Goal: Transaction & Acquisition: Purchase product/service

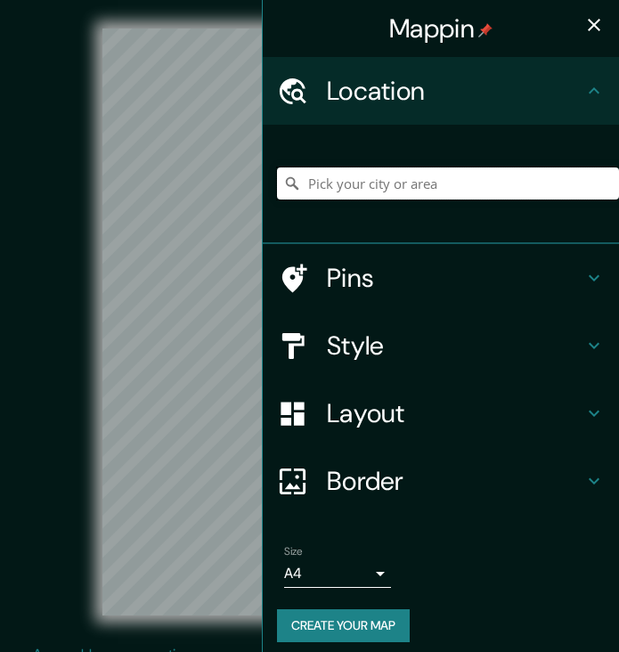
click at [341, 181] on input "Pick your city or area" at bounding box center [448, 183] width 342 height 32
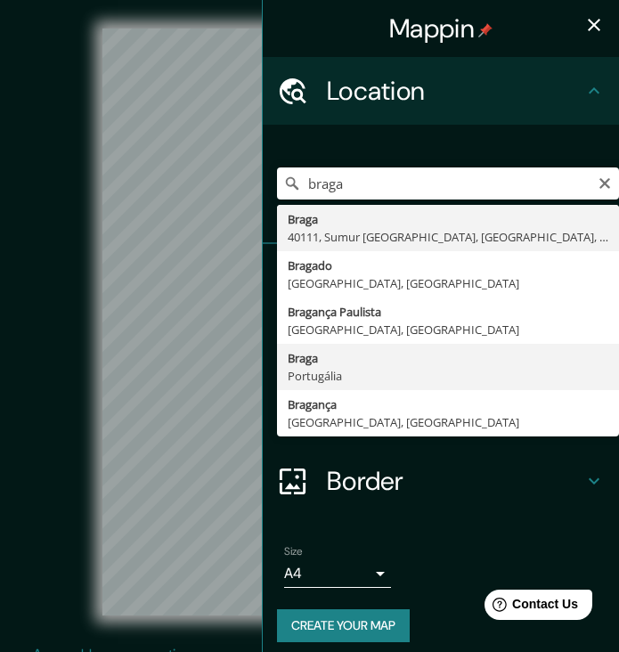
type input "Braga, Portugália"
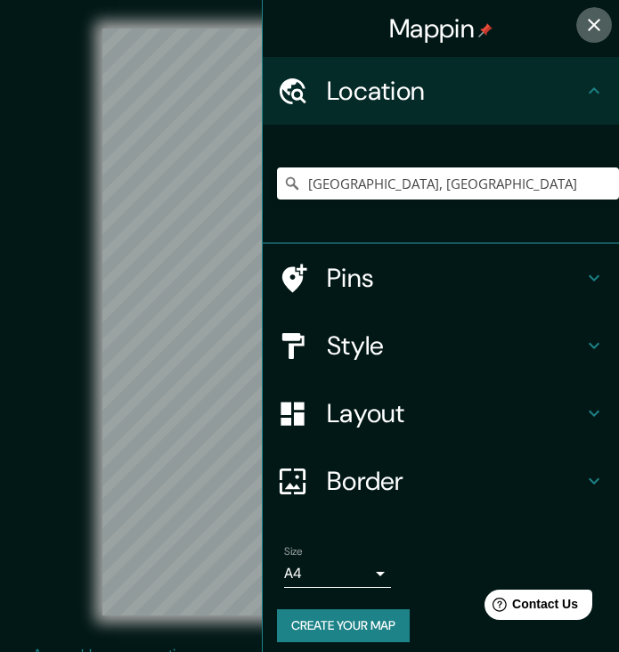
click at [594, 25] on icon "button" at bounding box center [594, 25] width 12 height 12
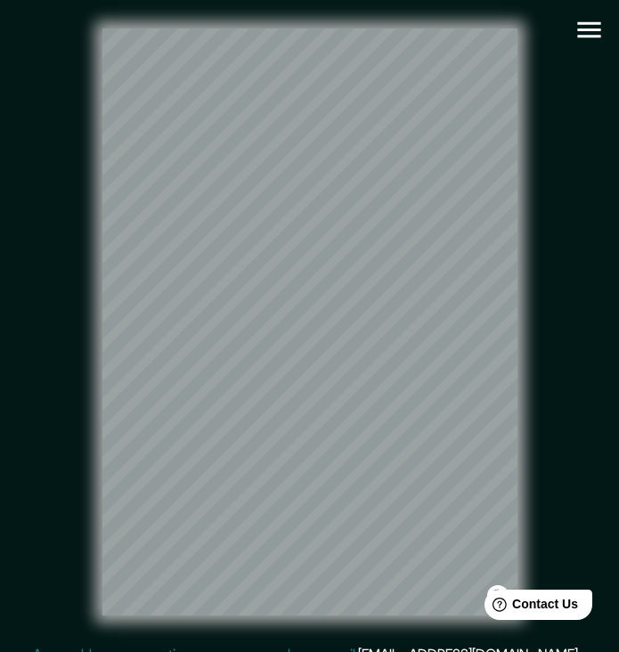
click at [587, 40] on icon "button" at bounding box center [589, 29] width 31 height 31
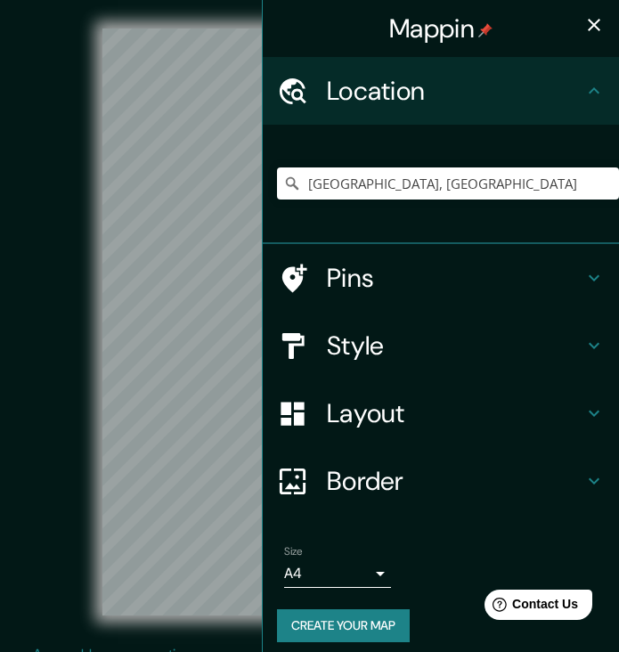
click at [333, 615] on button "Create your map" at bounding box center [343, 625] width 133 height 33
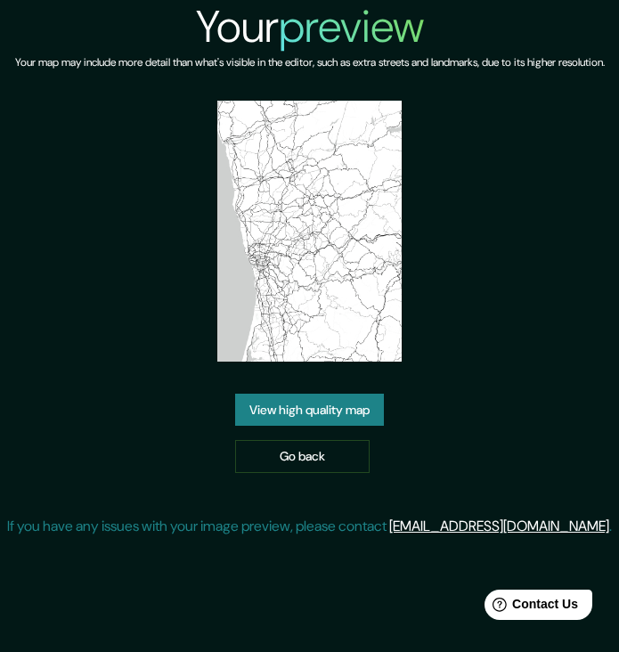
click at [364, 427] on link "View high quality map" at bounding box center [309, 410] width 149 height 33
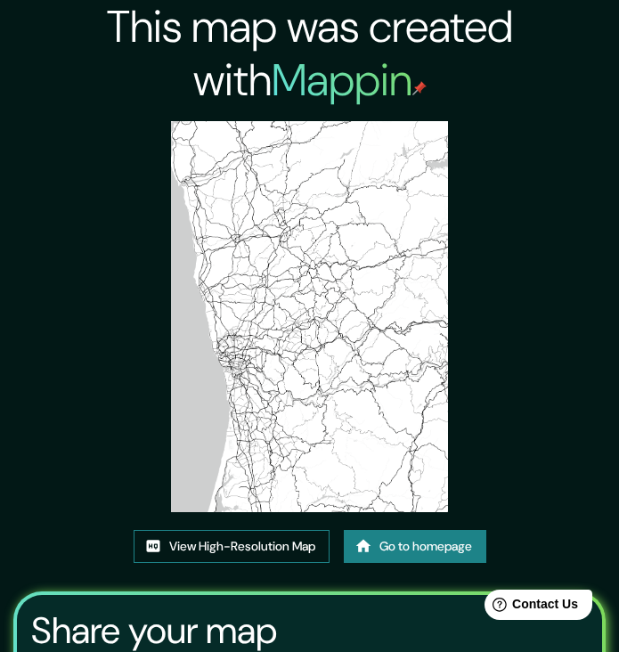
click at [246, 549] on link "View High-Resolution Map" at bounding box center [232, 546] width 196 height 33
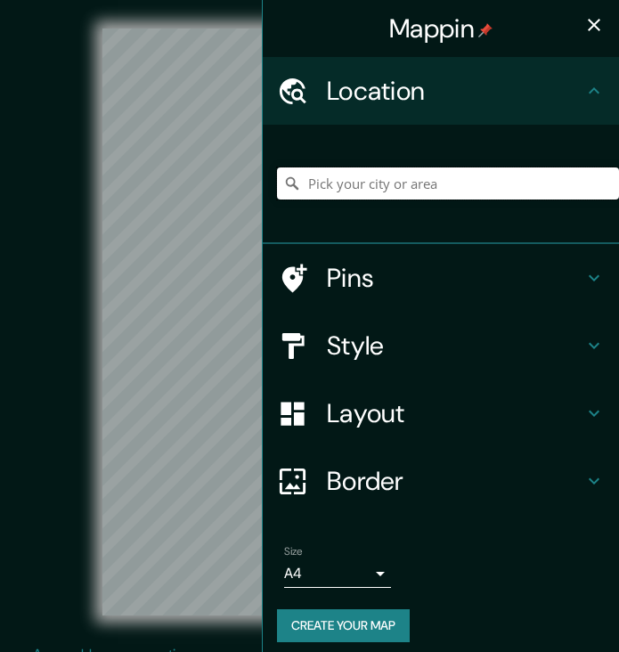
click at [375, 187] on input "Pick your city or area" at bounding box center [448, 183] width 342 height 32
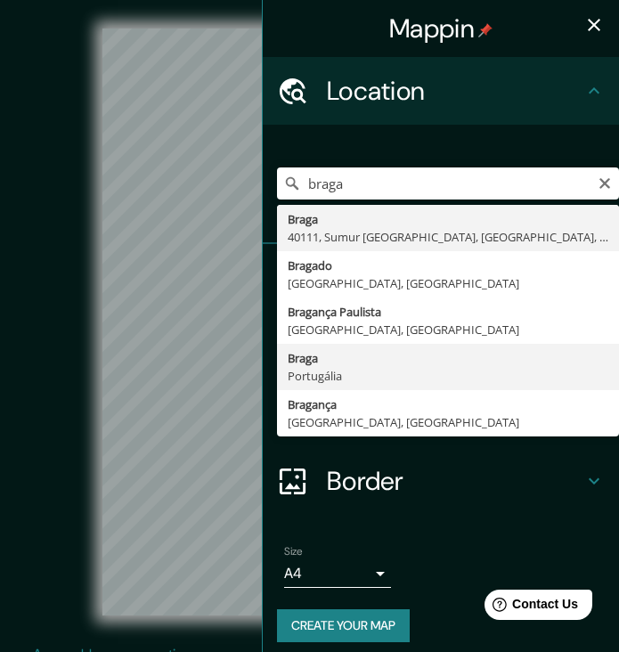
type input "Braga, Portugália"
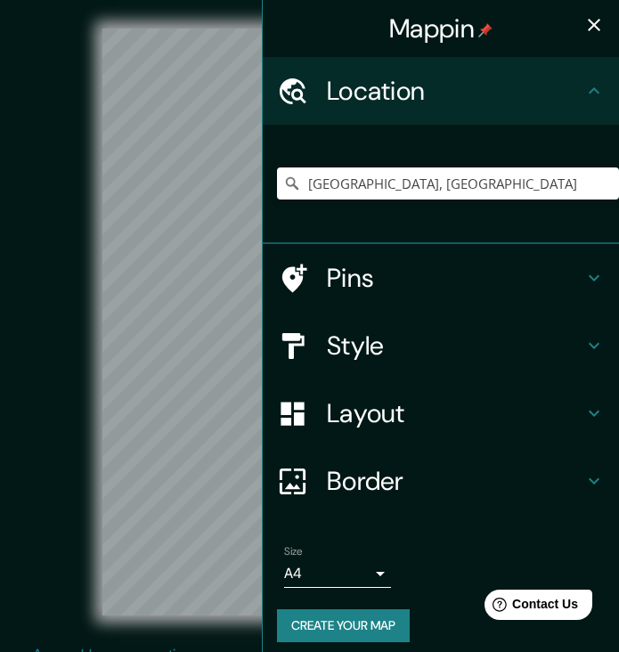
click at [597, 29] on icon "button" at bounding box center [593, 24] width 21 height 21
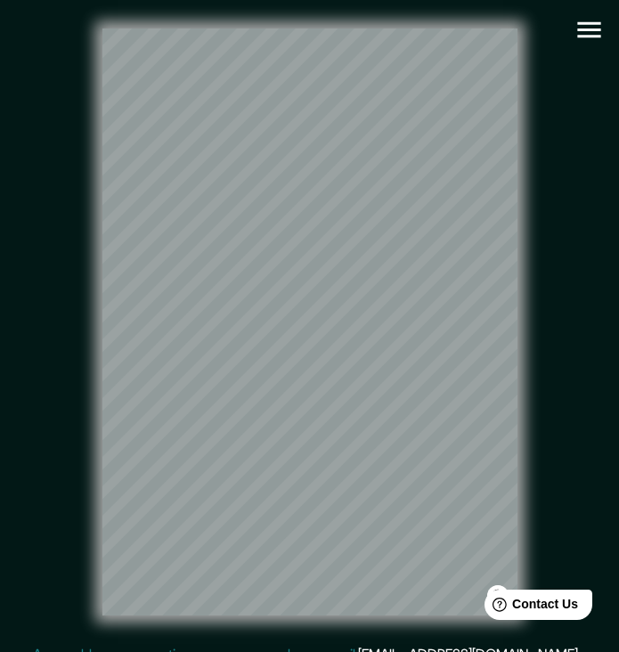
click at [587, 28] on icon "button" at bounding box center [589, 29] width 31 height 31
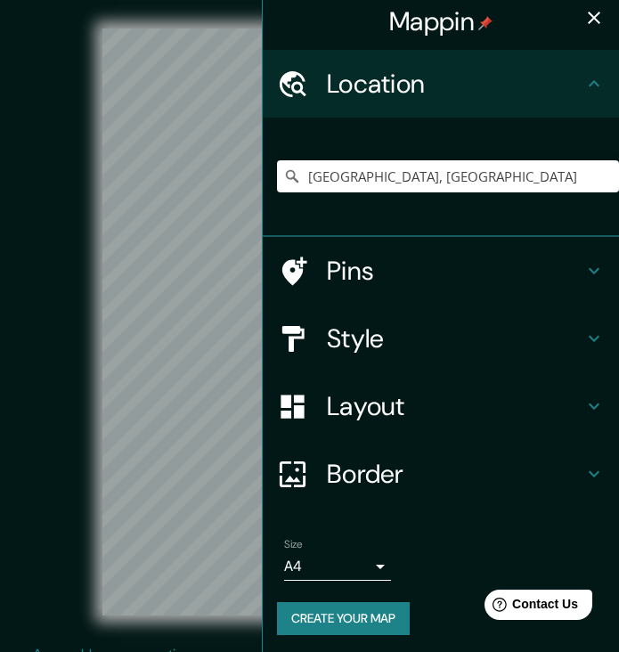
scroll to position [6, 0]
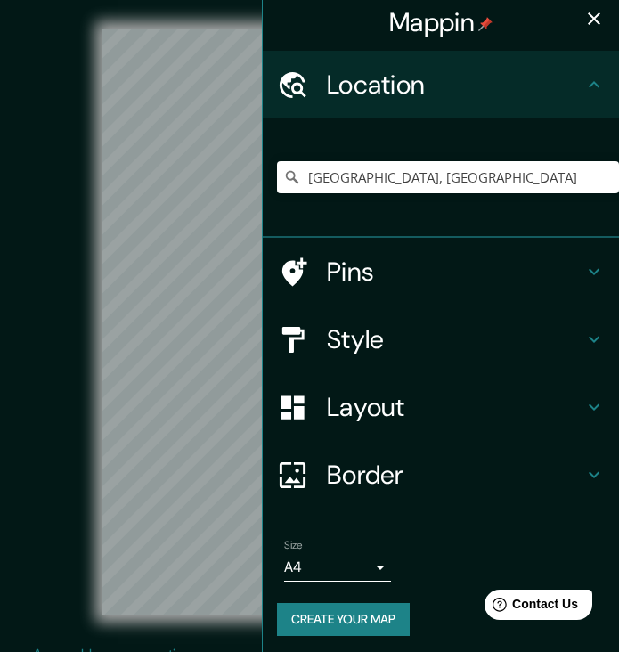
click at [321, 612] on button "Create your map" at bounding box center [343, 619] width 133 height 33
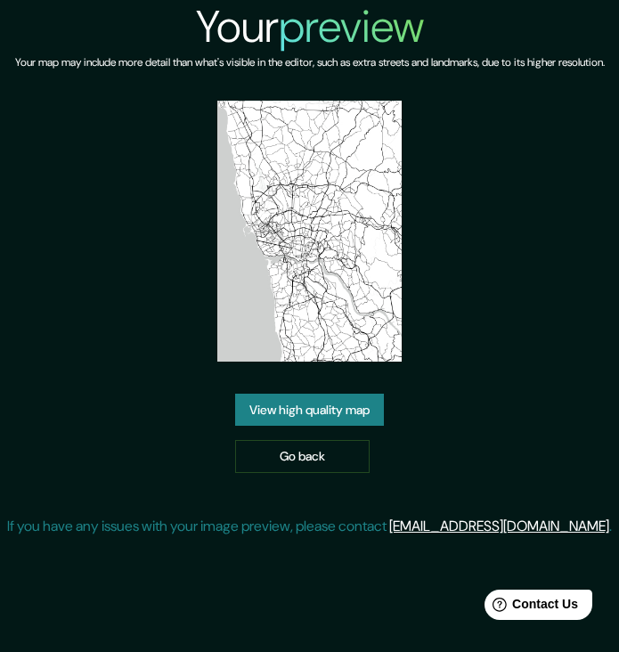
click at [303, 425] on link "View high quality map" at bounding box center [309, 410] width 149 height 33
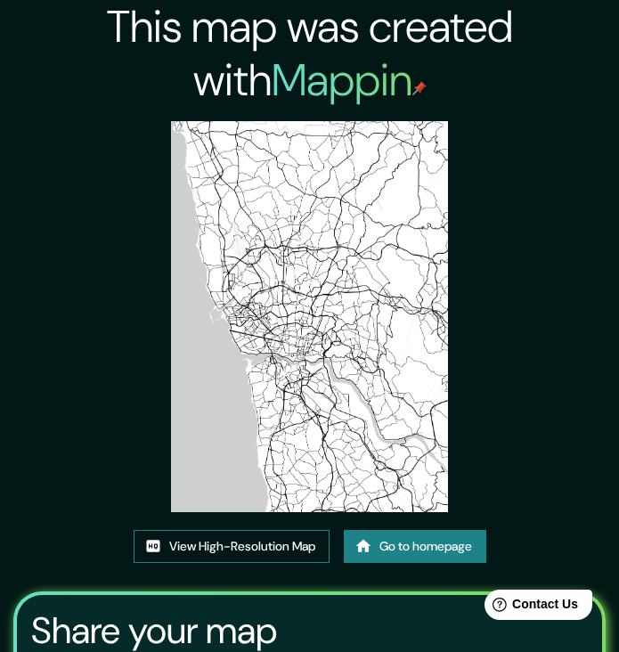
click at [181, 540] on link "View High-Resolution Map" at bounding box center [232, 546] width 196 height 33
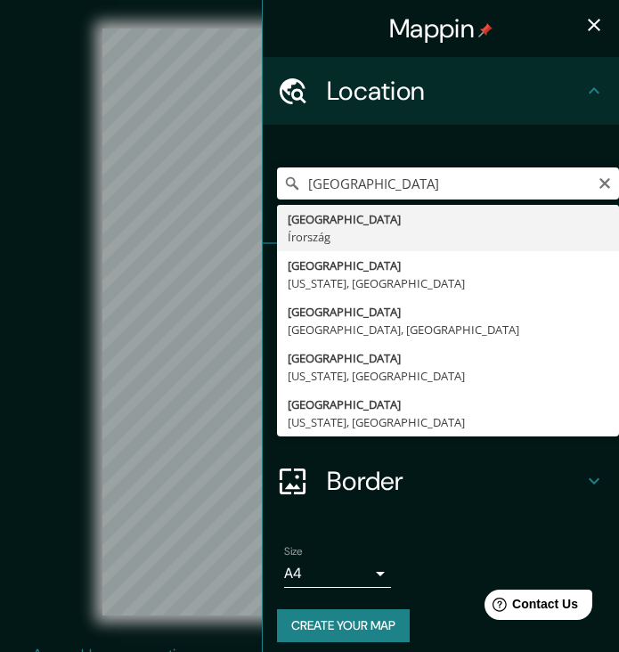
type input "[GEOGRAPHIC_DATA], [GEOGRAPHIC_DATA]"
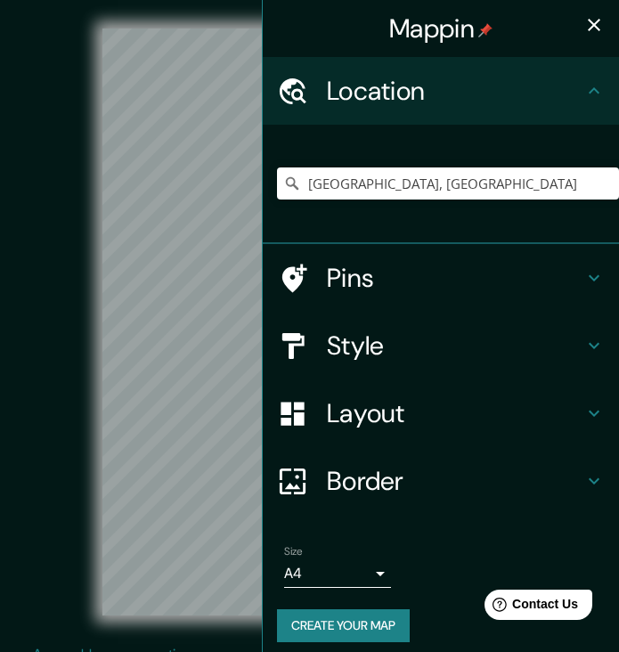
click at [601, 32] on icon "button" at bounding box center [593, 24] width 21 height 21
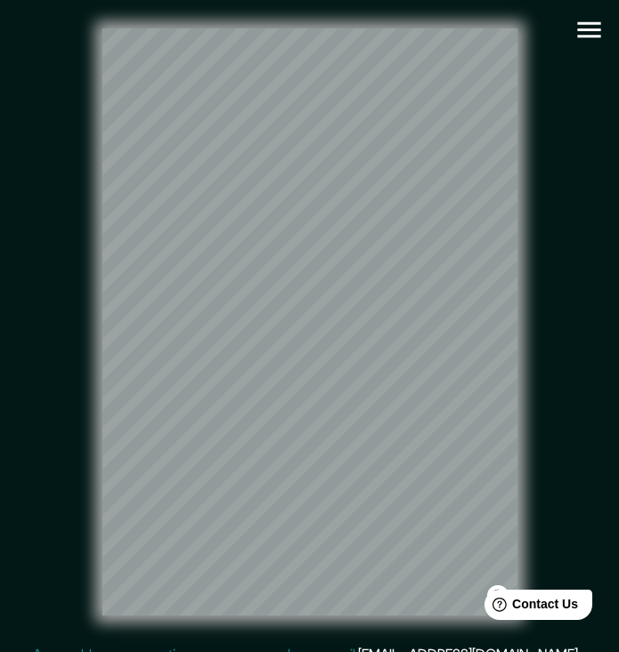
click at [592, 30] on icon "button" at bounding box center [588, 30] width 23 height 16
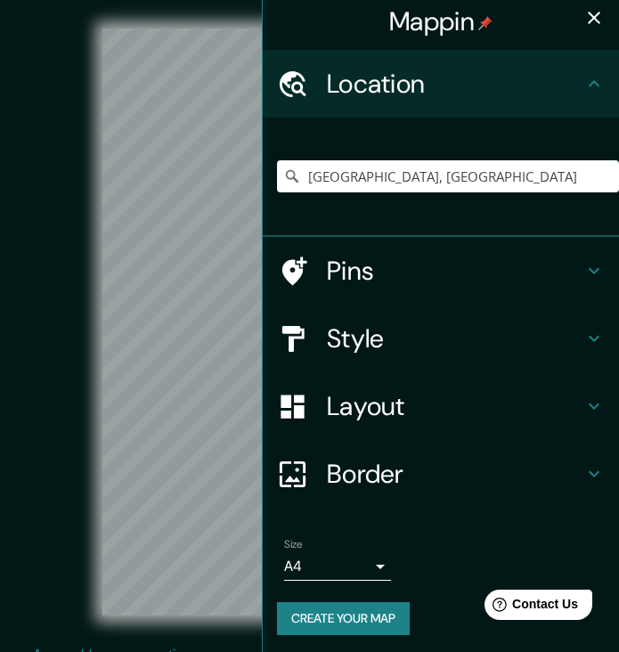
scroll to position [6, 0]
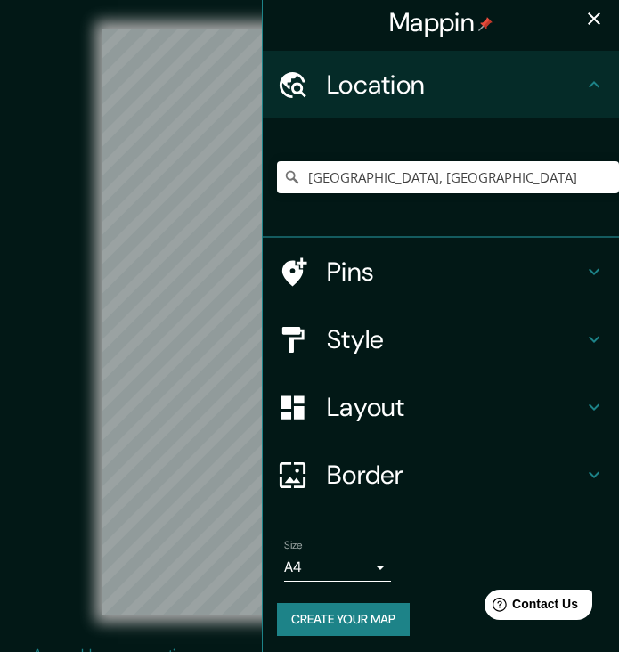
click at [357, 613] on button "Create your map" at bounding box center [343, 619] width 133 height 33
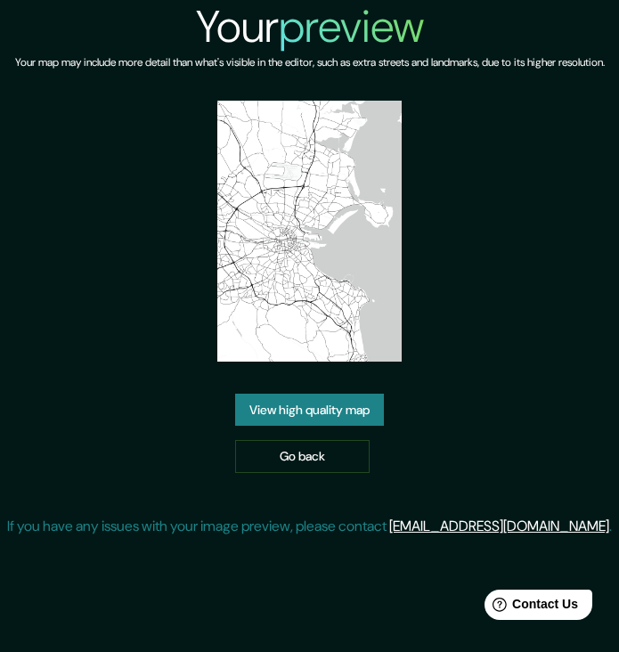
click at [308, 427] on link "View high quality map" at bounding box center [309, 410] width 149 height 33
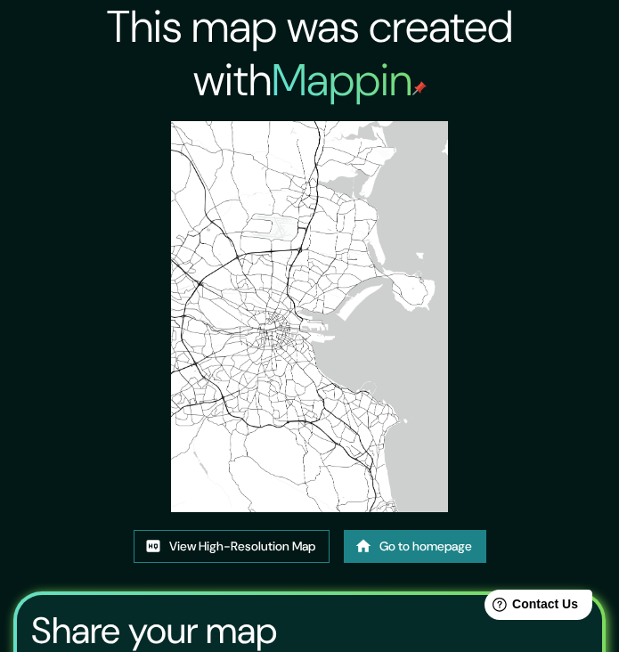
click at [216, 530] on link "View High-Resolution Map" at bounding box center [232, 546] width 196 height 33
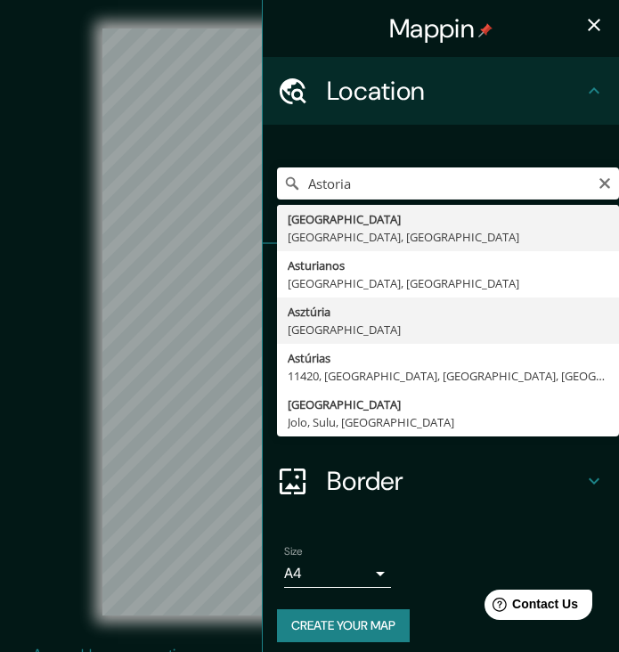
drag, startPoint x: 370, startPoint y: 209, endPoint x: 429, endPoint y: 313, distance: 118.9
type input "Asztúria, Spanyolország"
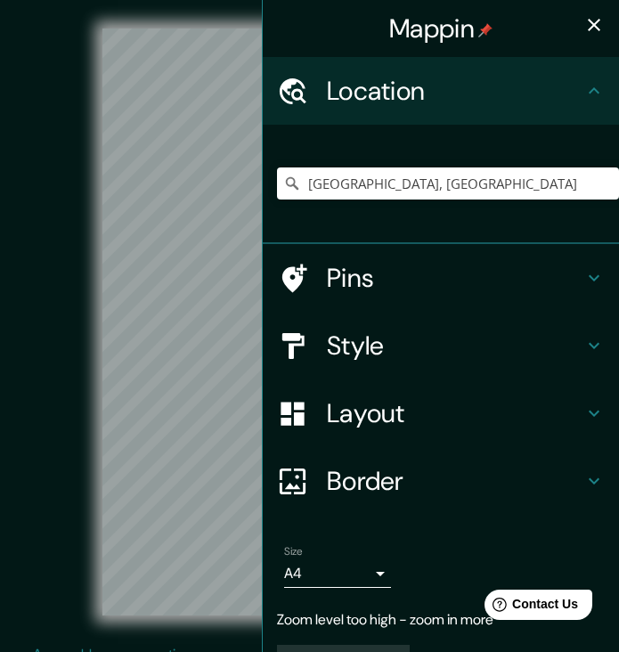
click at [593, 23] on icon "button" at bounding box center [594, 25] width 12 height 12
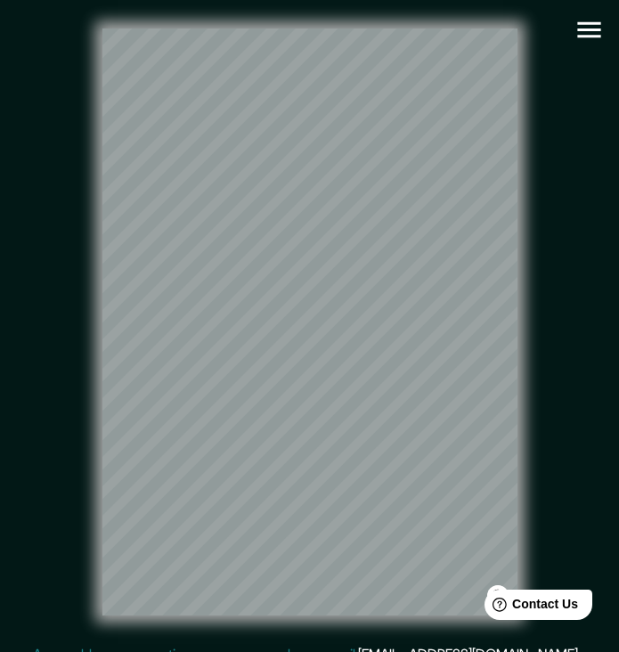
click at [584, 28] on icon "button" at bounding box center [589, 29] width 31 height 31
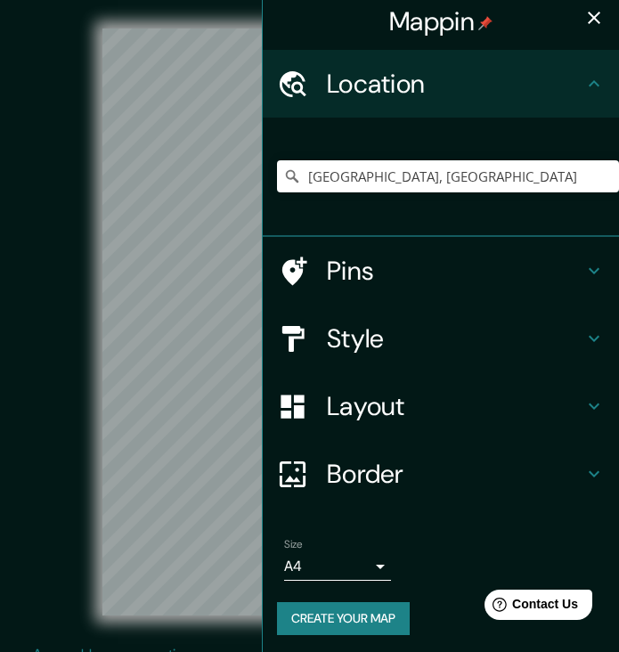
scroll to position [6, 0]
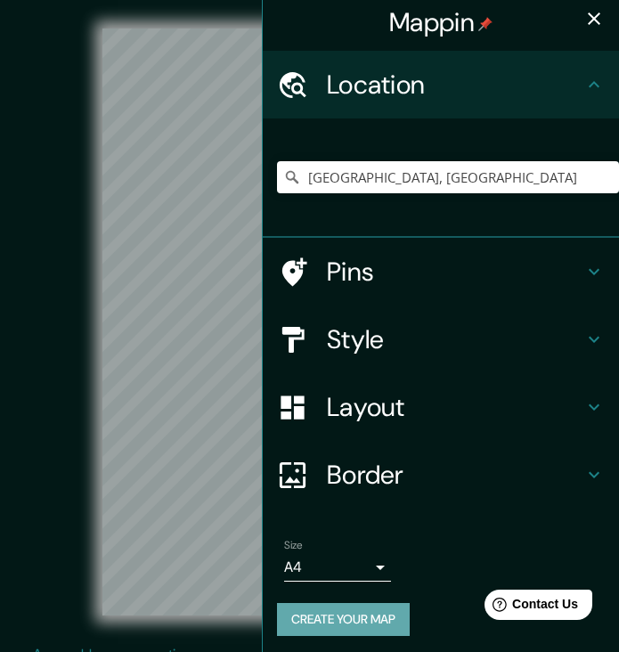
click at [351, 614] on button "Create your map" at bounding box center [343, 619] width 133 height 33
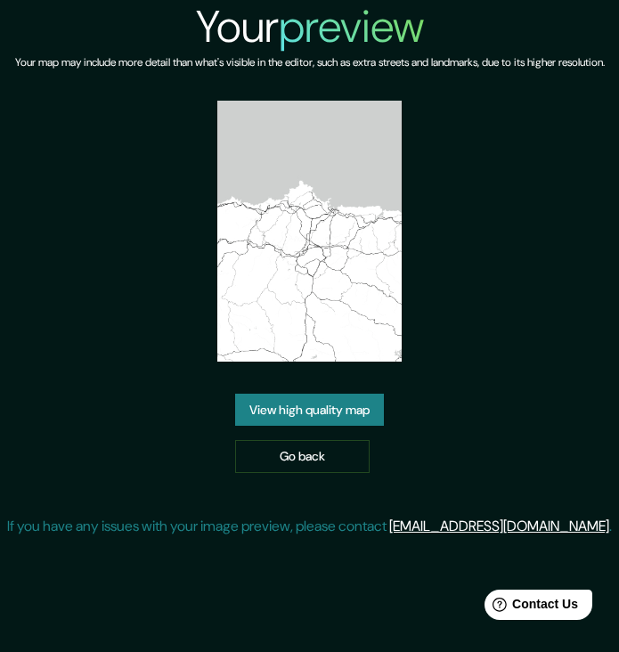
click at [312, 427] on link "View high quality map" at bounding box center [309, 410] width 149 height 33
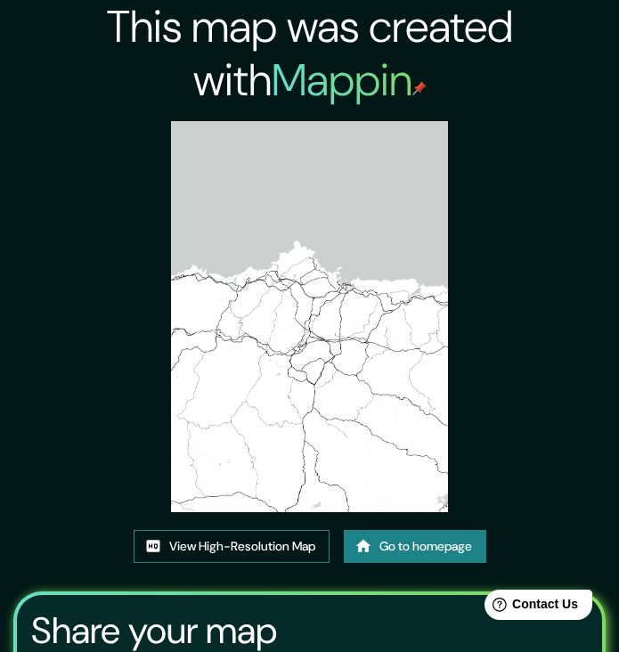
click at [201, 551] on link "View High-Resolution Map" at bounding box center [232, 546] width 196 height 33
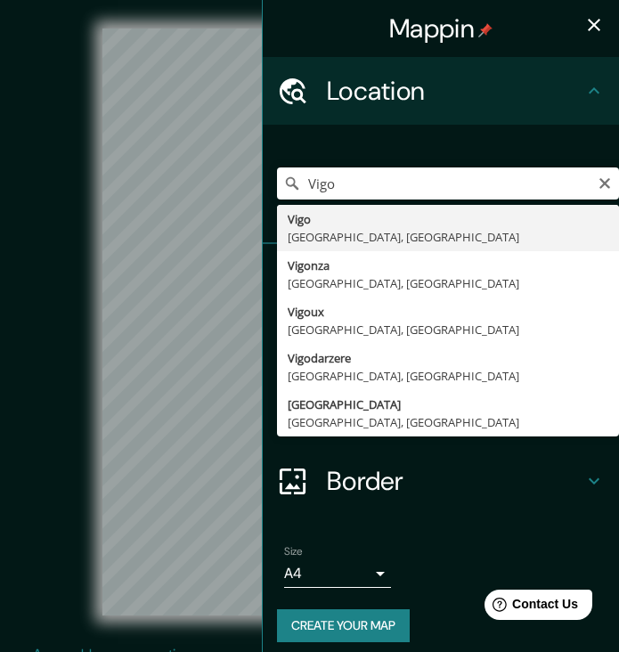
type input "[GEOGRAPHIC_DATA], [GEOGRAPHIC_DATA], [GEOGRAPHIC_DATA]"
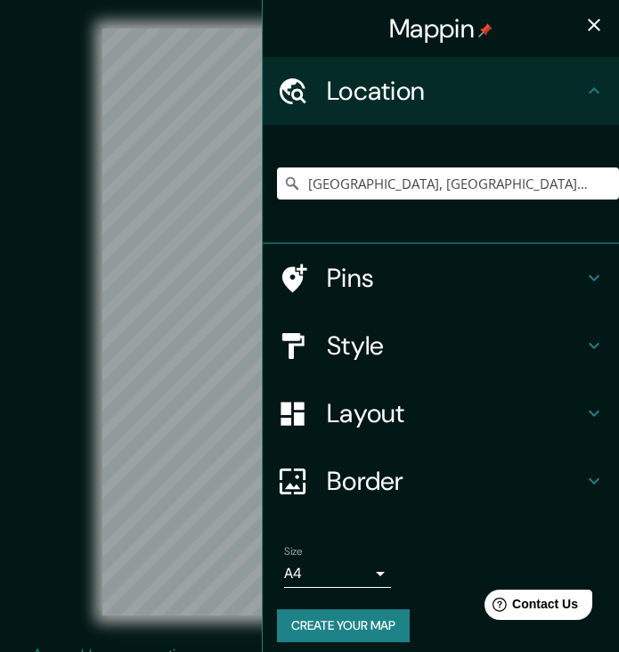
click at [604, 30] on icon "button" at bounding box center [593, 24] width 21 height 21
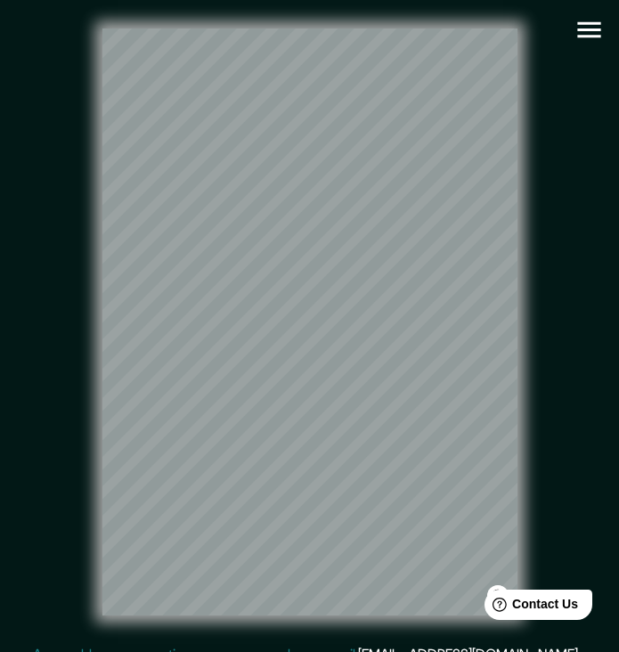
click at [583, 23] on icon "button" at bounding box center [588, 30] width 23 height 16
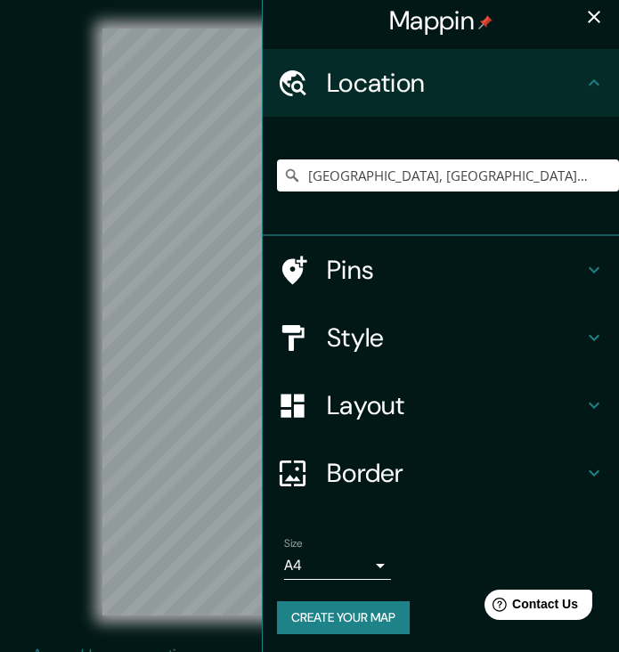
scroll to position [6, 0]
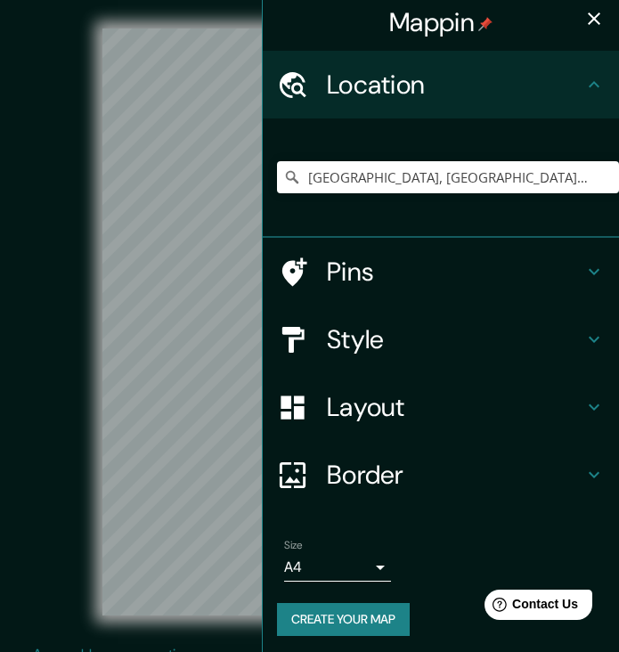
click at [334, 611] on button "Create your map" at bounding box center [343, 619] width 133 height 33
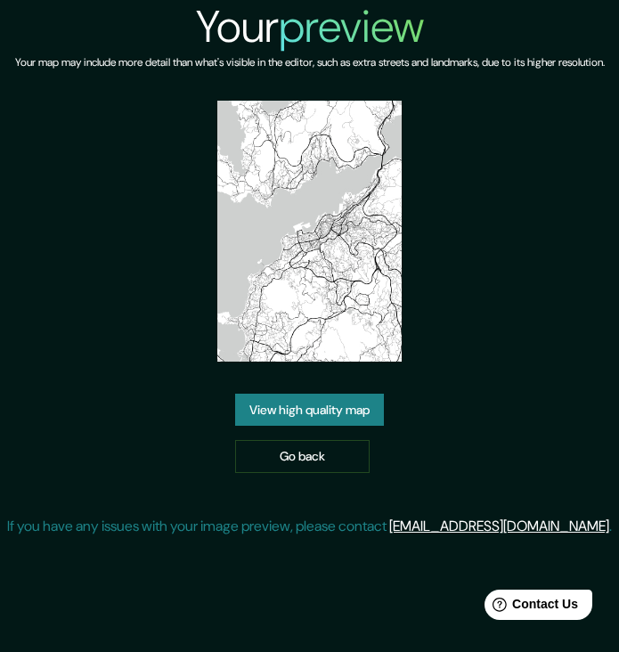
click at [281, 427] on link "View high quality map" at bounding box center [309, 410] width 149 height 33
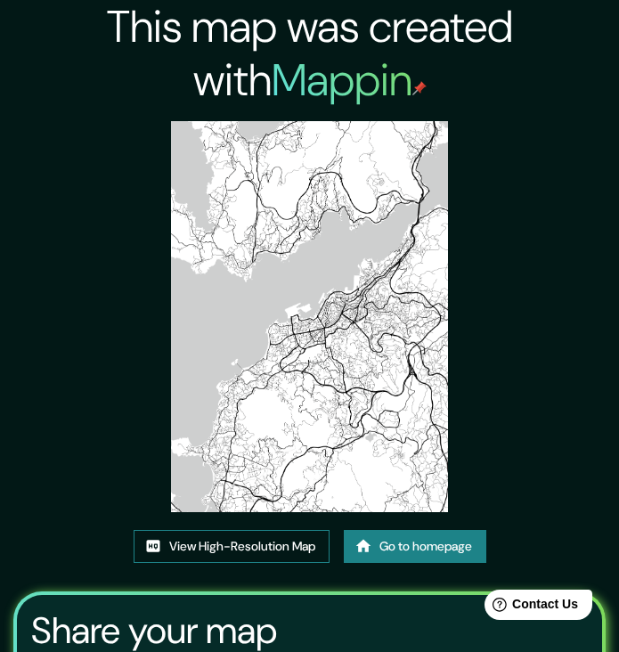
click at [179, 540] on link "View High-Resolution Map" at bounding box center [232, 546] width 196 height 33
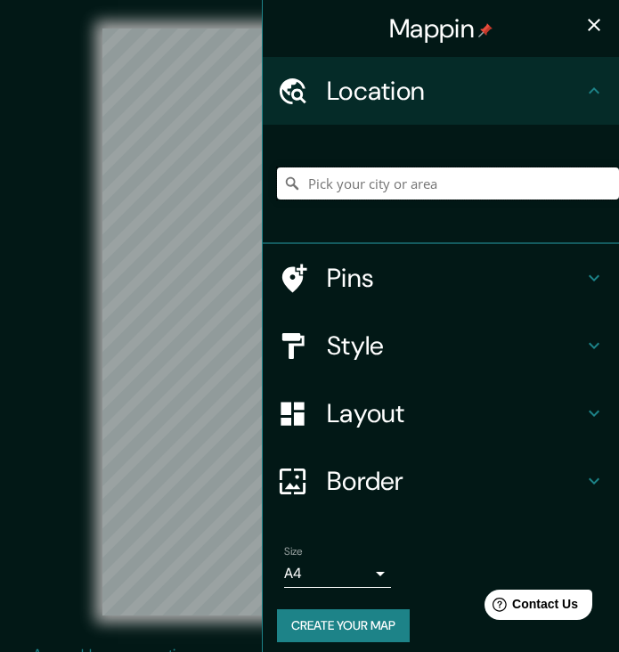
click at [451, 175] on input "Pick your city or area" at bounding box center [448, 183] width 342 height 32
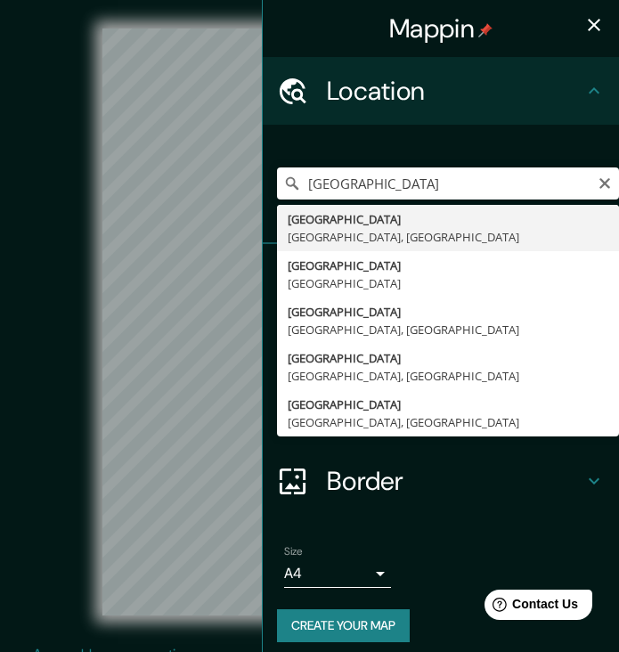
type input "Zaragoza, Zaragoza, Spanyolország"
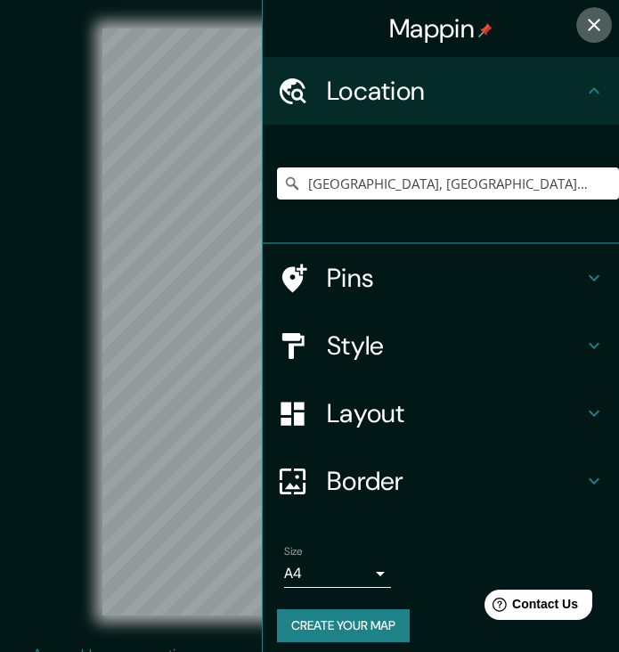
click at [590, 23] on icon "button" at bounding box center [593, 24] width 21 height 21
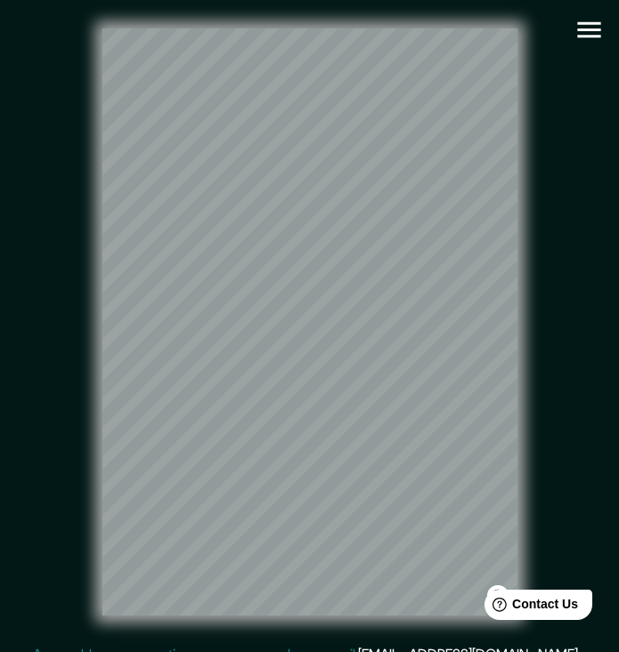
click at [582, 30] on icon "button" at bounding box center [588, 30] width 23 height 16
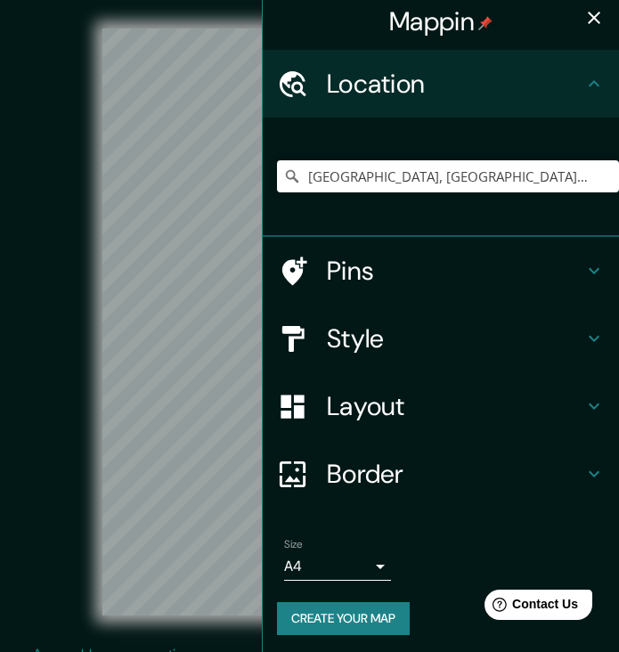
scroll to position [6, 0]
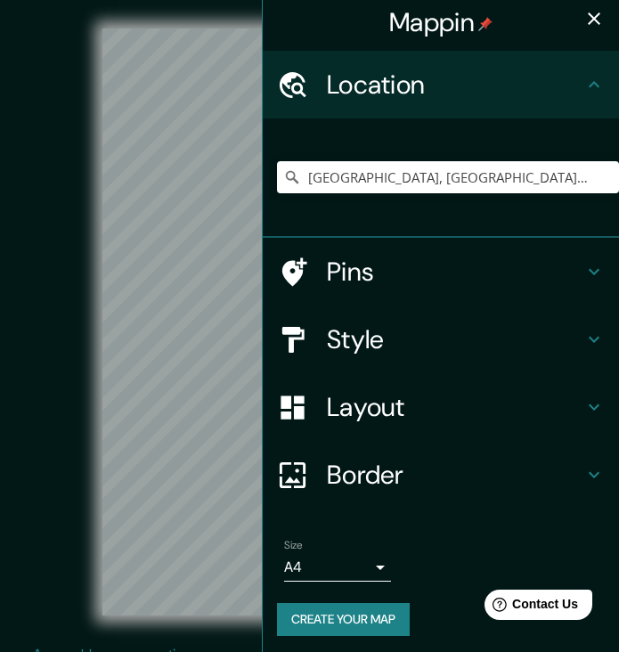
click at [328, 617] on button "Create your map" at bounding box center [343, 619] width 133 height 33
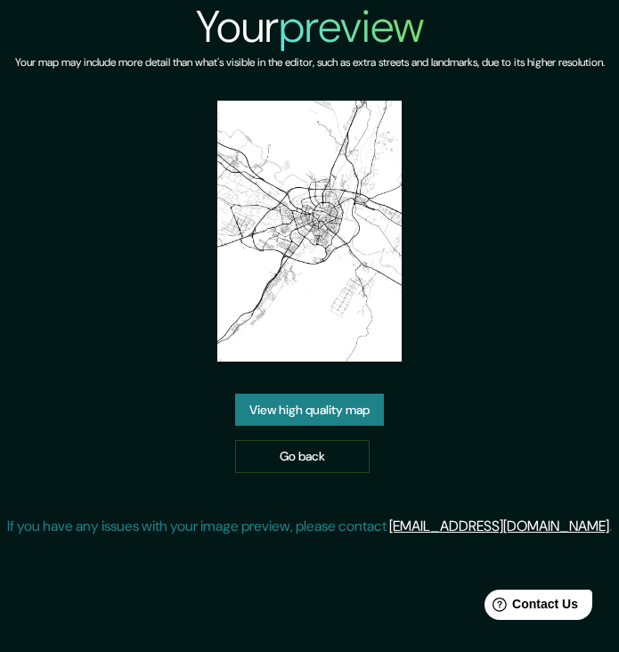
click at [351, 427] on link "View high quality map" at bounding box center [309, 410] width 149 height 33
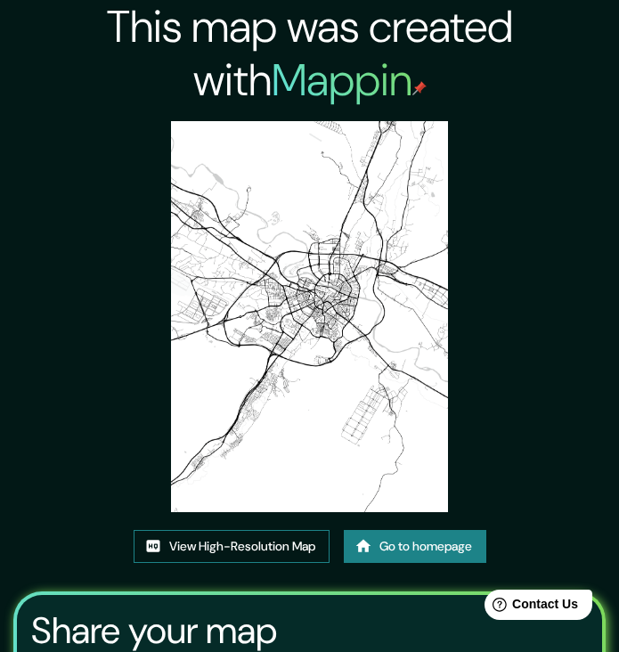
click at [256, 544] on link "View High-Resolution Map" at bounding box center [232, 546] width 196 height 33
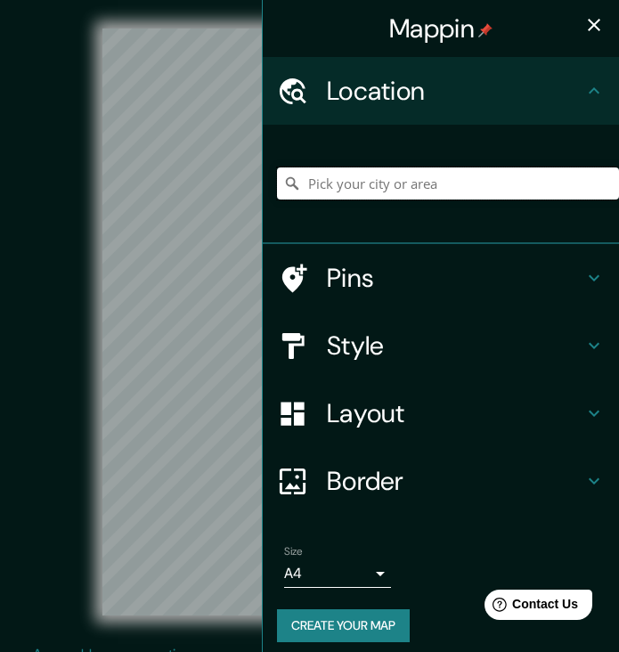
click at [350, 187] on input "Pick your city or area" at bounding box center [448, 183] width 342 height 32
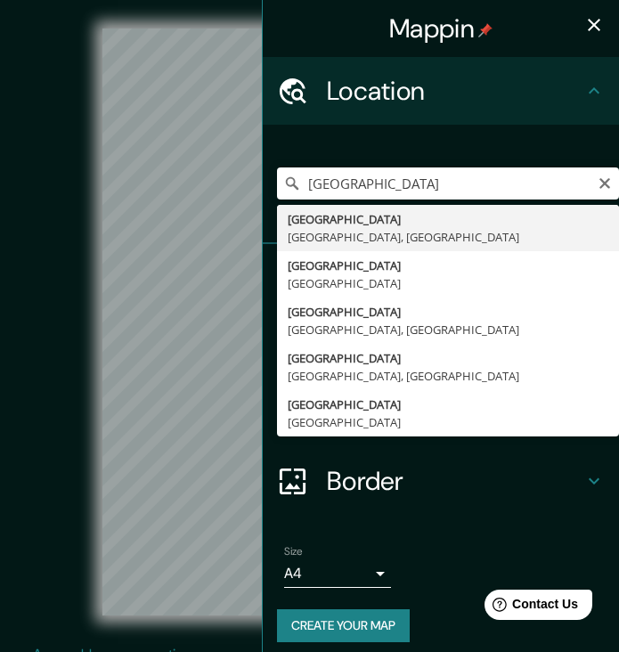
type input "Granada, Granada, Spanyolország"
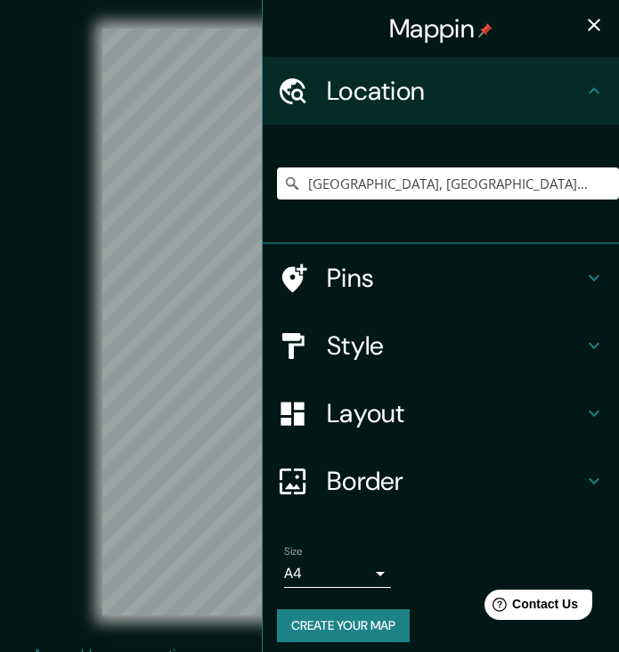
click at [595, 20] on icon "button" at bounding box center [593, 24] width 21 height 21
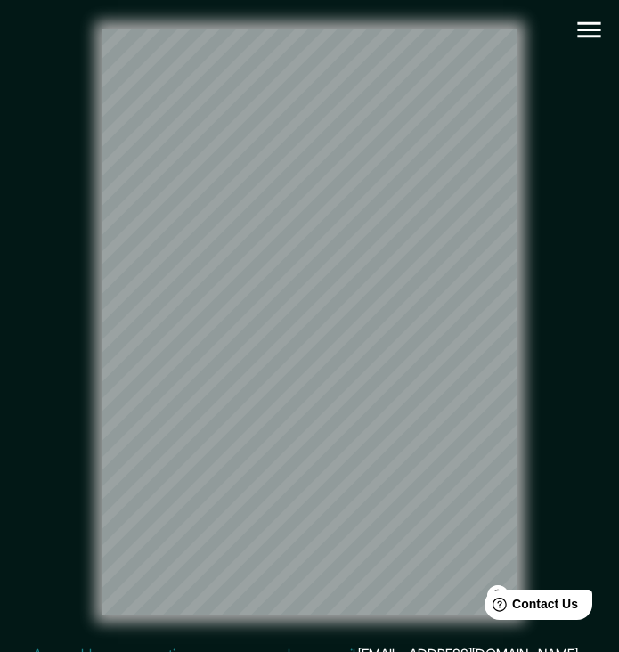
click at [588, 29] on icon "button" at bounding box center [588, 30] width 23 height 16
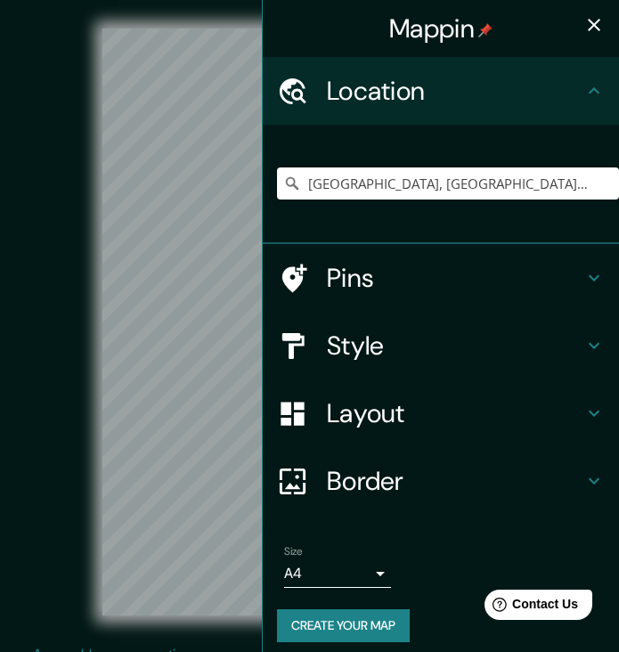
click at [319, 622] on button "Create your map" at bounding box center [343, 625] width 133 height 33
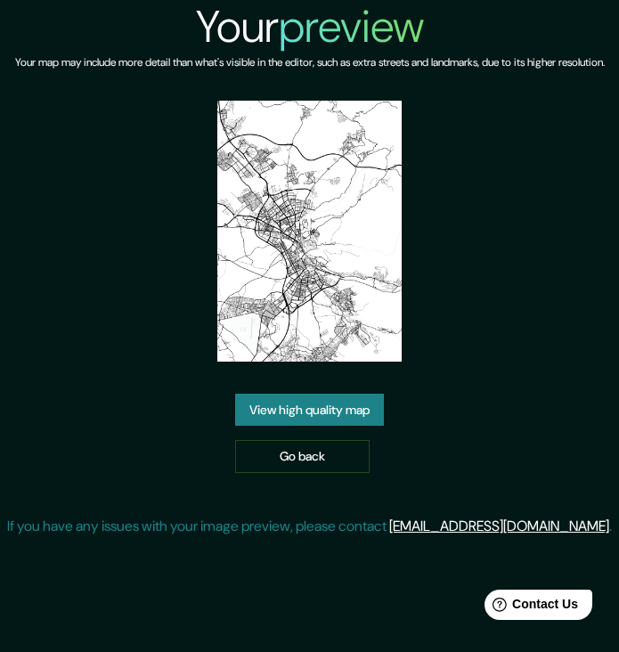
click at [341, 426] on link "View high quality map" at bounding box center [309, 410] width 149 height 33
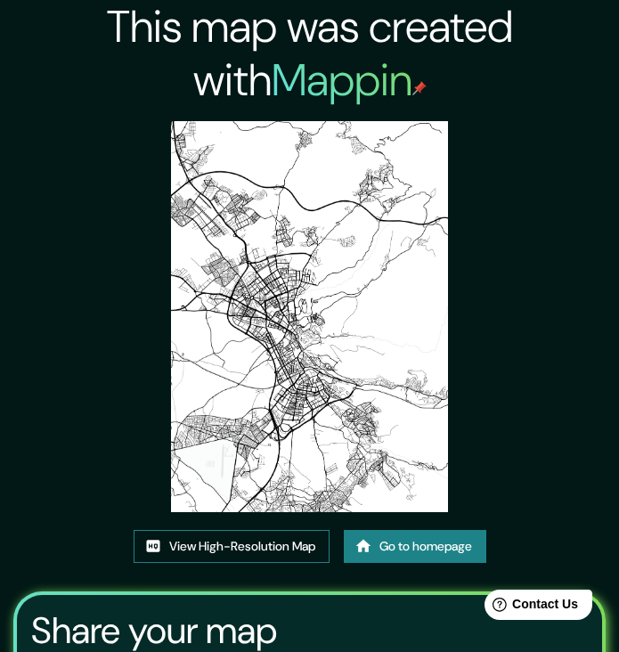
click at [167, 541] on link "View High-Resolution Map" at bounding box center [232, 546] width 196 height 33
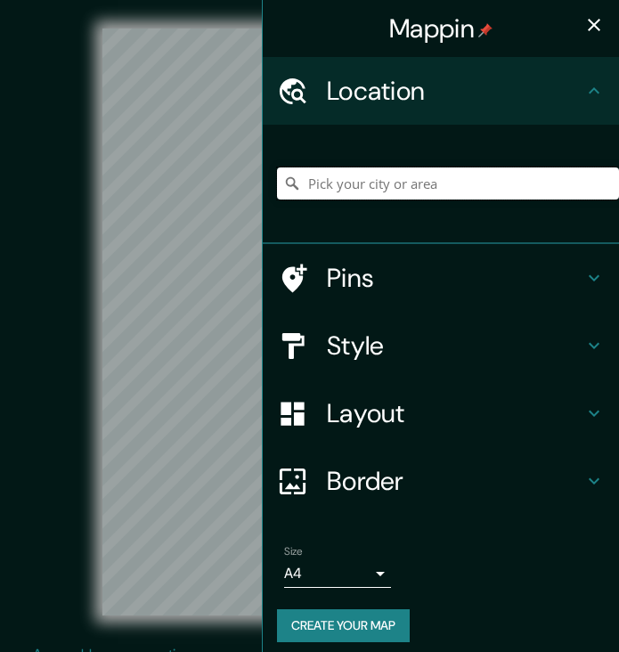
click at [409, 188] on input "Pick your city or area" at bounding box center [448, 183] width 342 height 32
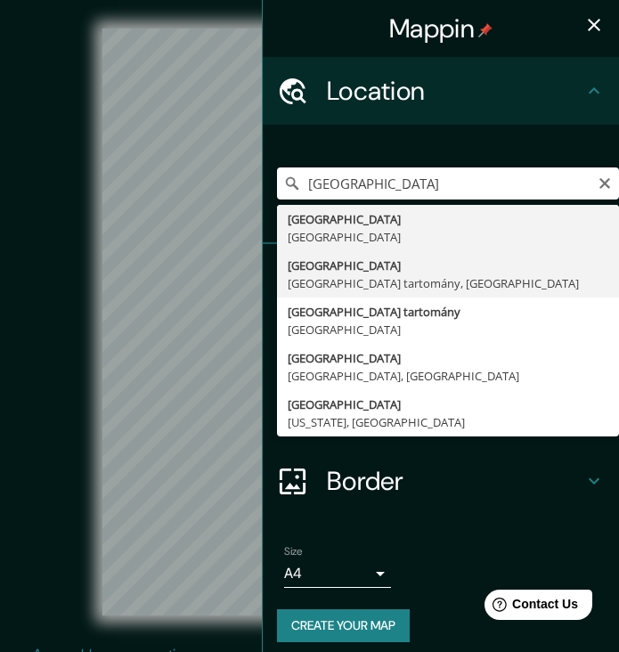
type input "Valencia, Valencia tartomány, Spanyolország"
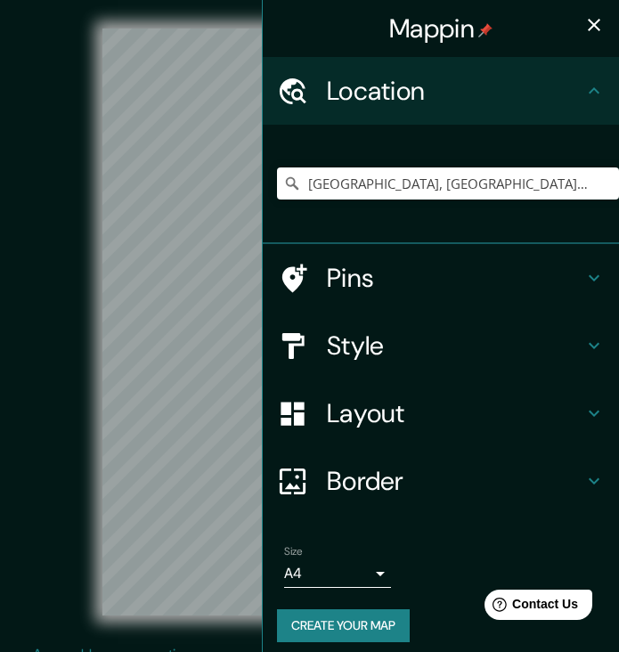
click at [597, 28] on icon "button" at bounding box center [594, 25] width 12 height 12
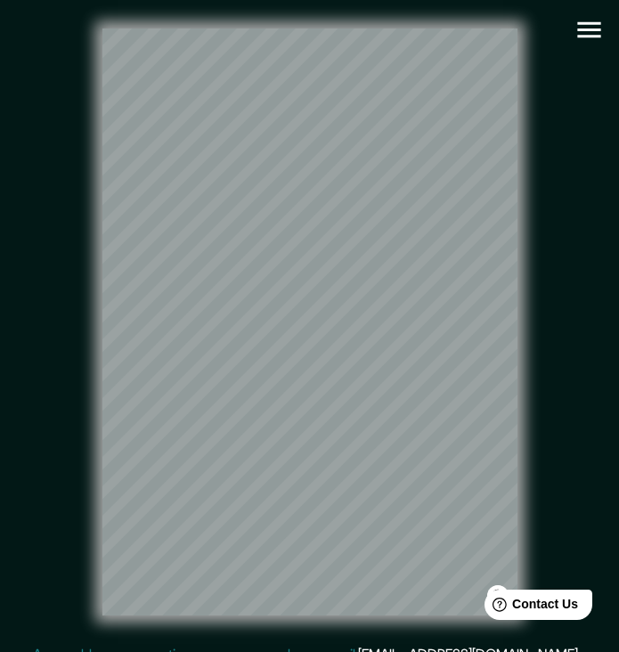
click at [590, 27] on icon "button" at bounding box center [589, 29] width 31 height 31
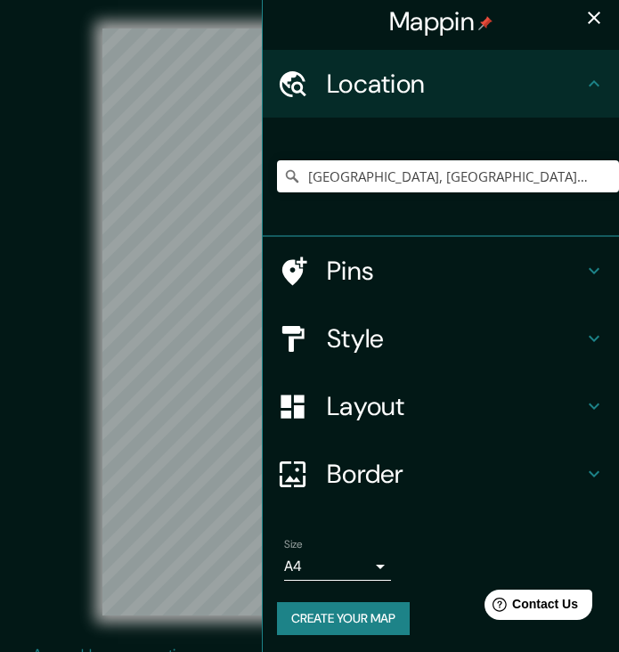
scroll to position [6, 0]
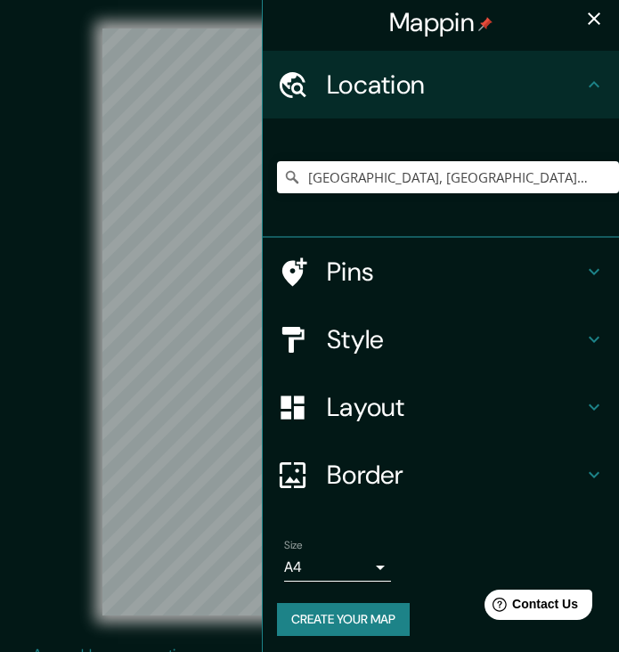
click at [353, 609] on button "Create your map" at bounding box center [343, 619] width 133 height 33
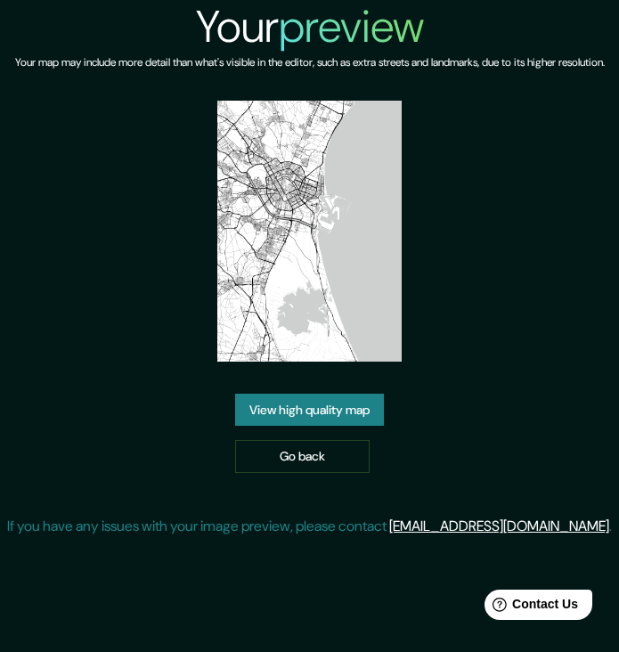
click at [305, 427] on link "View high quality map" at bounding box center [309, 410] width 149 height 33
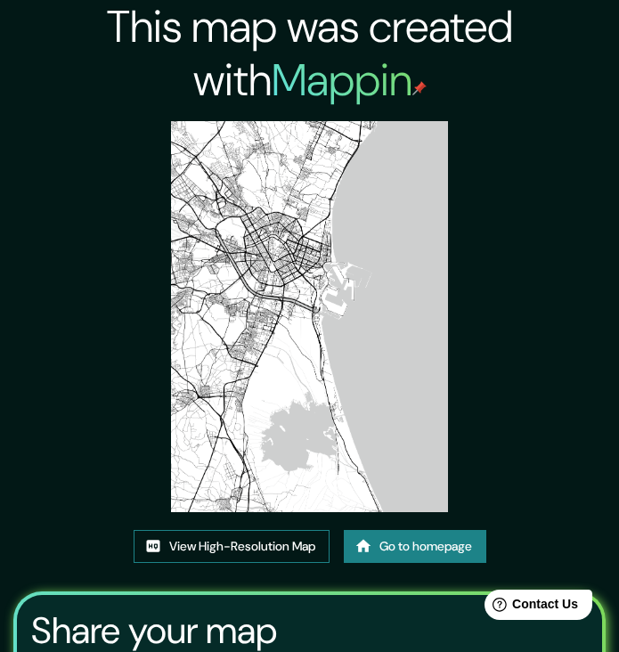
click at [217, 541] on link "View High-Resolution Map" at bounding box center [232, 546] width 196 height 33
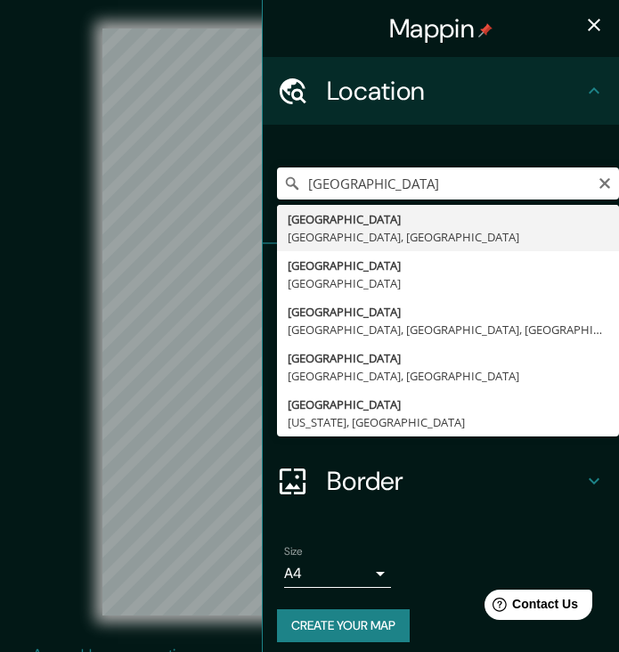
type input "[GEOGRAPHIC_DATA], [GEOGRAPHIC_DATA], [GEOGRAPHIC_DATA]"
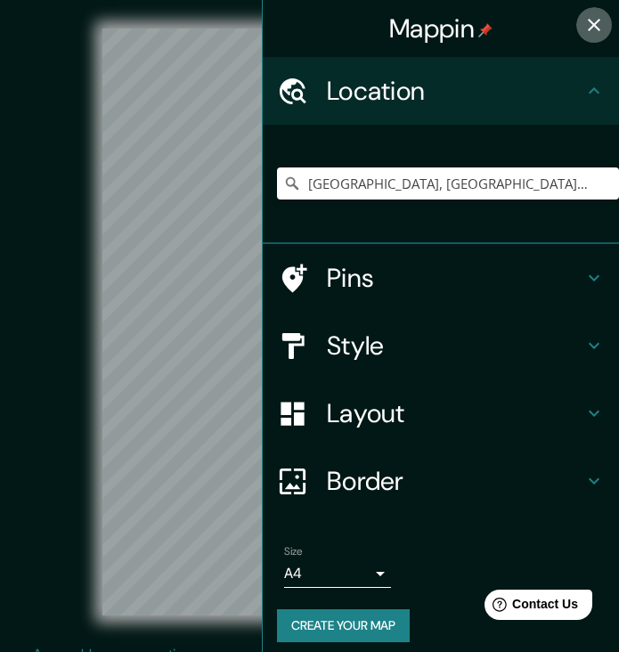
click at [598, 30] on icon "button" at bounding box center [593, 24] width 21 height 21
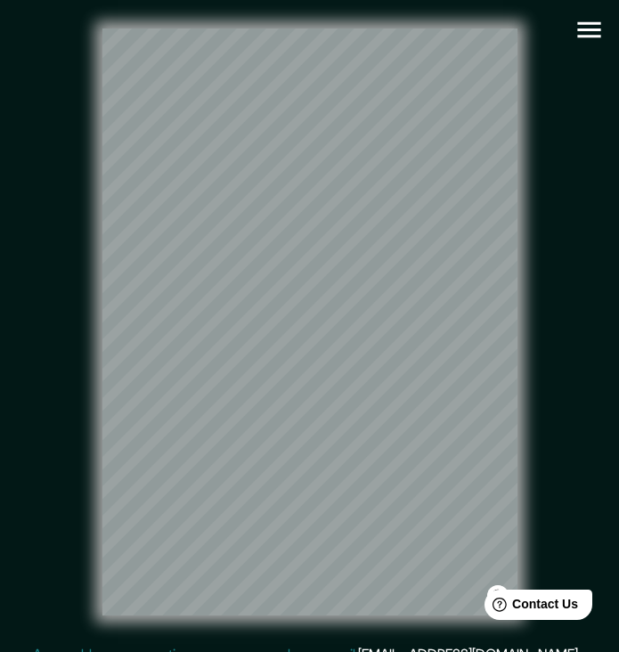
click at [594, 28] on icon "button" at bounding box center [589, 29] width 31 height 31
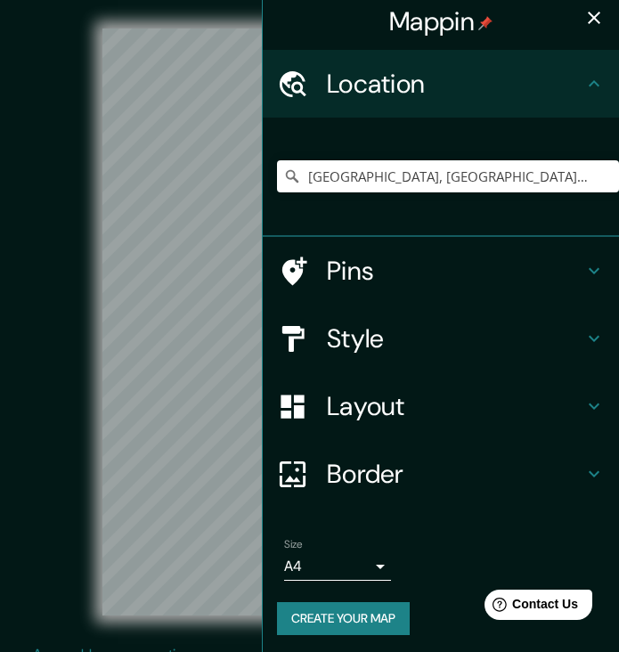
scroll to position [6, 0]
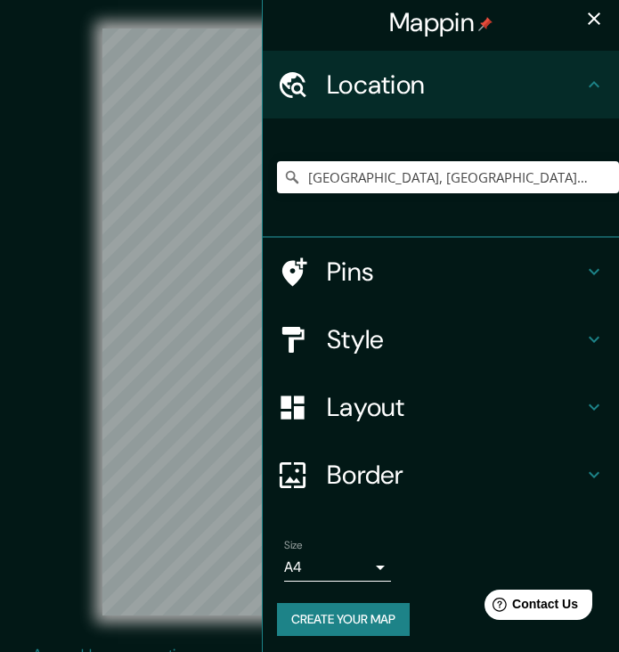
click at [327, 612] on button "Create your map" at bounding box center [343, 619] width 133 height 33
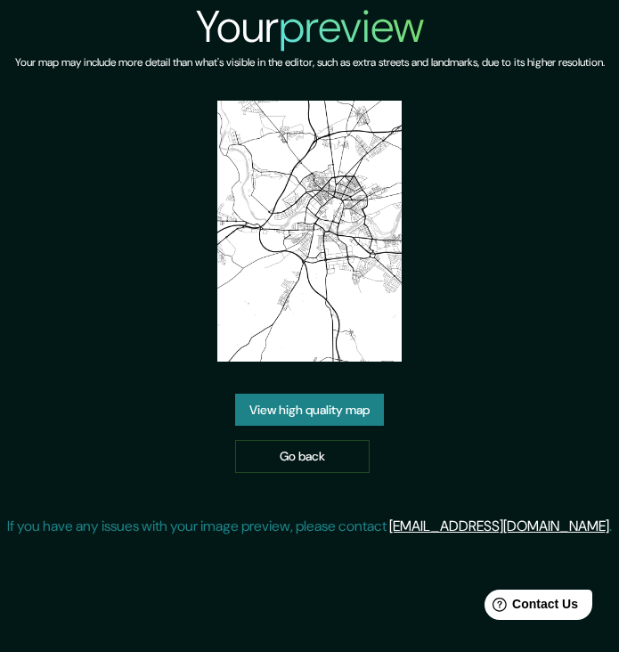
click at [354, 427] on link "View high quality map" at bounding box center [309, 410] width 149 height 33
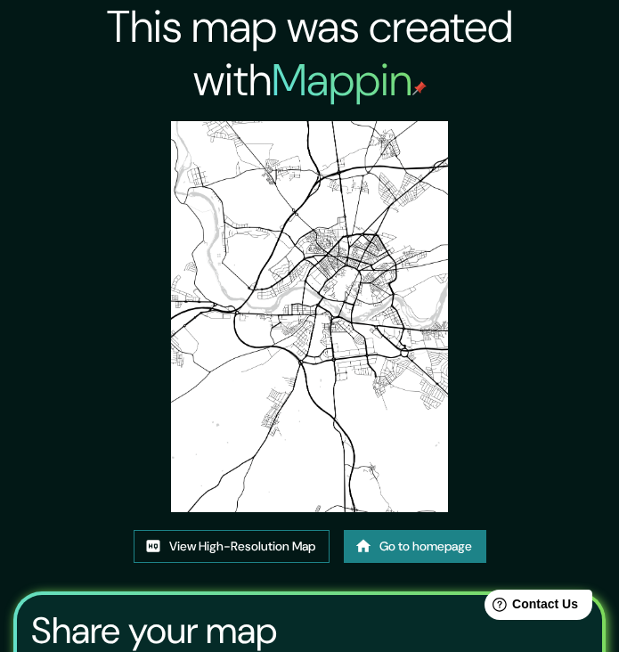
click at [235, 546] on link "View High-Resolution Map" at bounding box center [232, 546] width 196 height 33
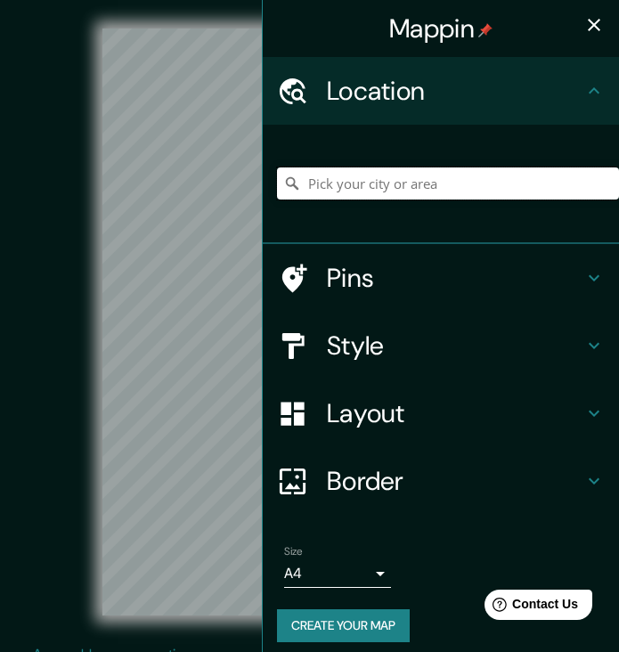
click at [324, 185] on input "Pick your city or area" at bounding box center [448, 183] width 342 height 32
click at [566, 183] on input "Córdoba, Córdoba tartomány, Argentína" at bounding box center [448, 183] width 342 height 32
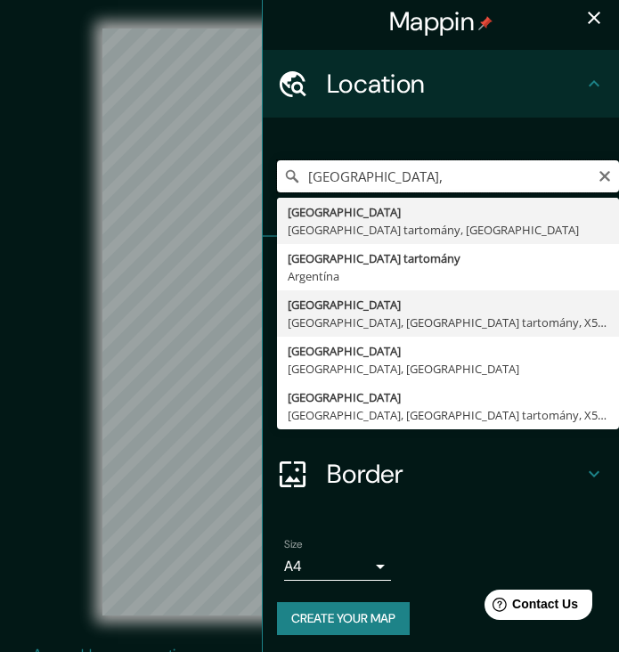
scroll to position [6, 0]
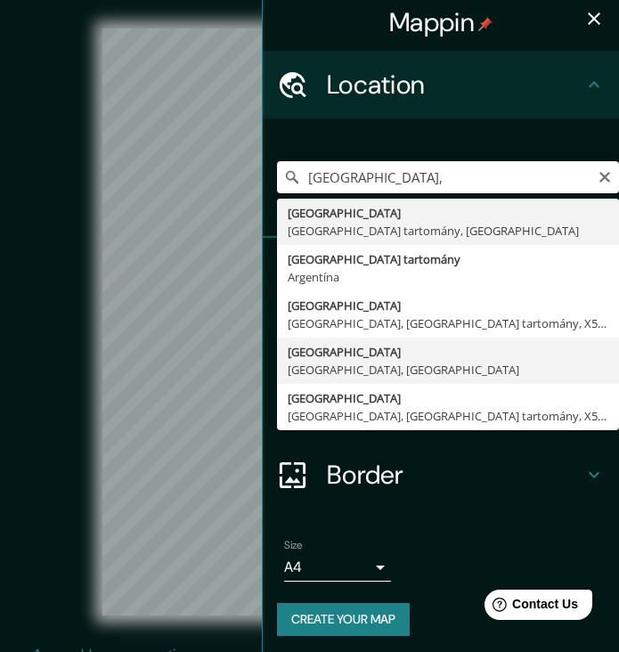
type input "Córdoba, Córdoba, Spanyolország"
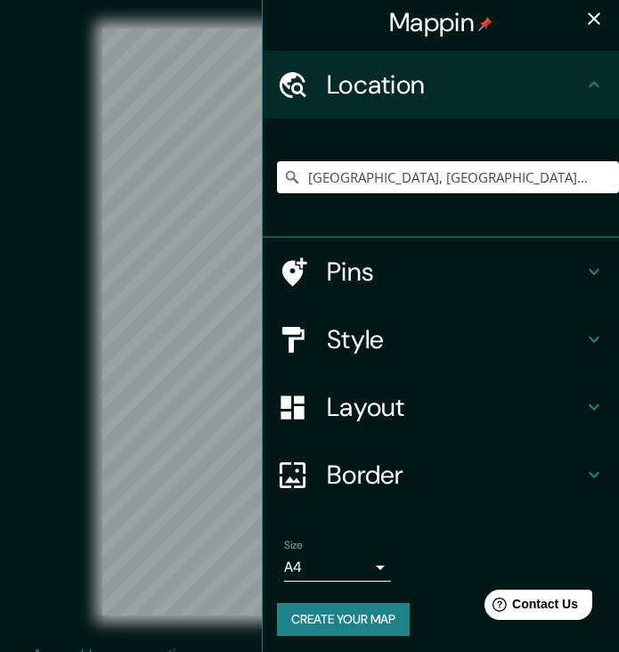
click at [600, 23] on icon "button" at bounding box center [593, 18] width 21 height 21
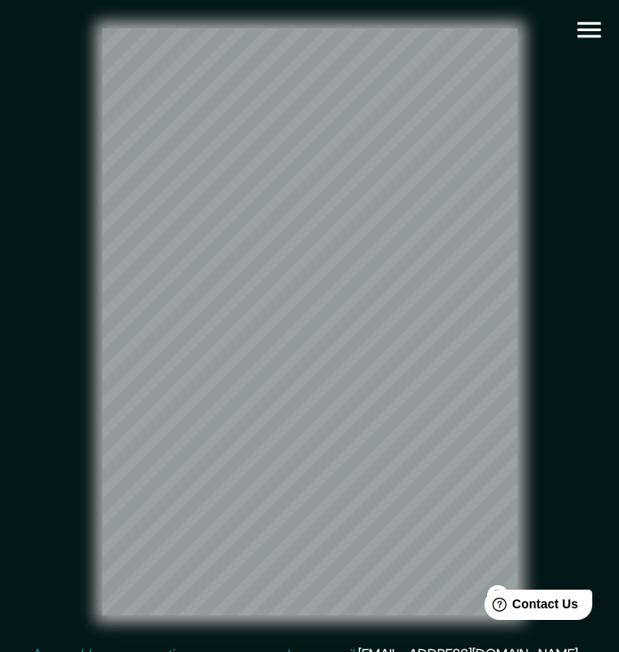
click at [582, 33] on icon "button" at bounding box center [589, 29] width 31 height 31
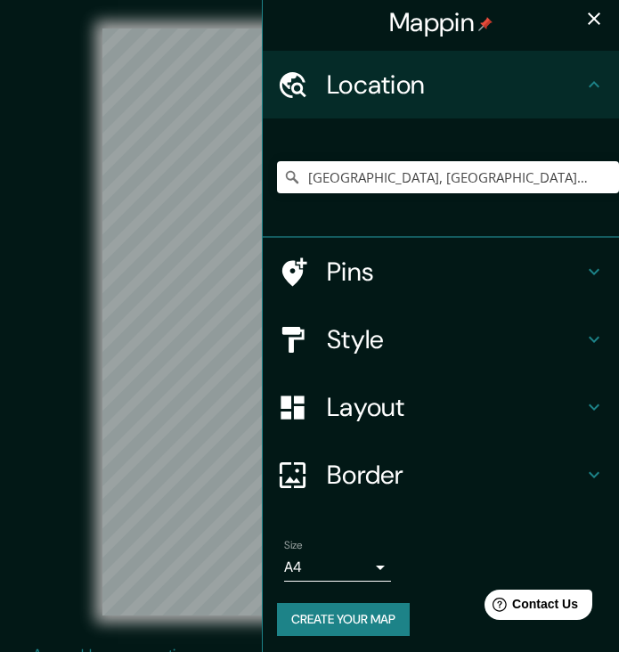
scroll to position [20, 0]
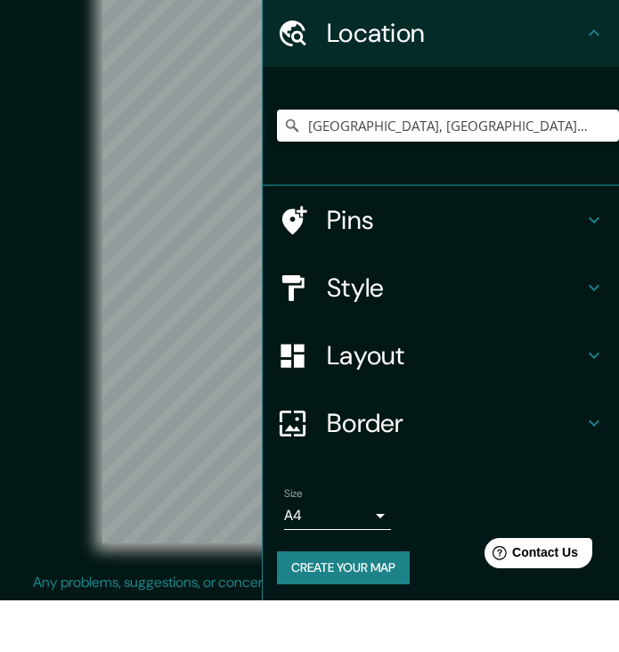
click at [373, 603] on button "Create your map" at bounding box center [343, 619] width 133 height 33
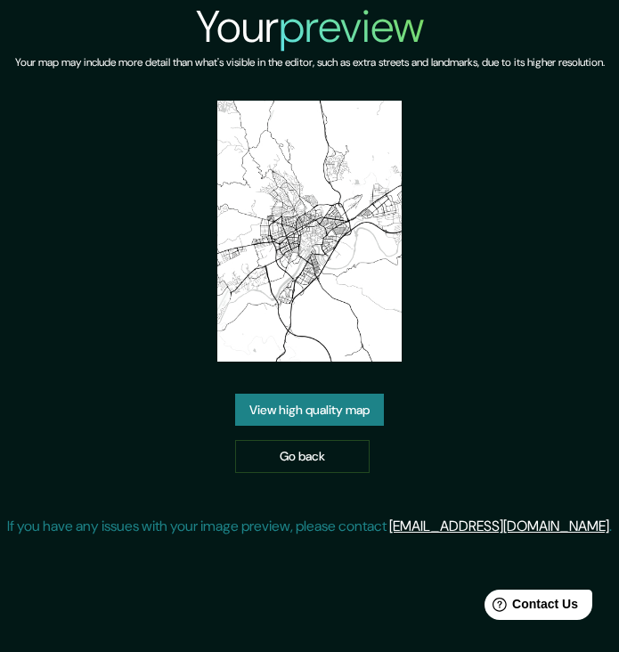
click at [312, 427] on link "View high quality map" at bounding box center [309, 410] width 149 height 33
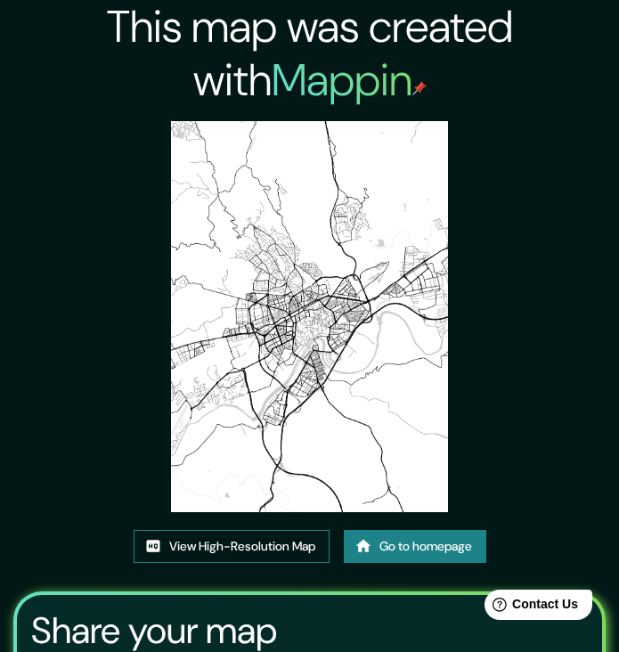
click at [235, 542] on link "View High-Resolution Map" at bounding box center [232, 546] width 196 height 33
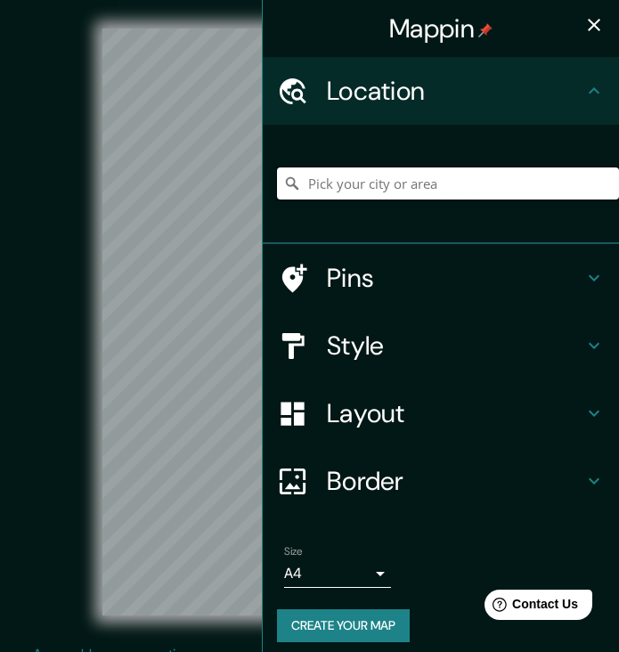
click at [413, 185] on input "Pick your city or area" at bounding box center [448, 183] width 342 height 32
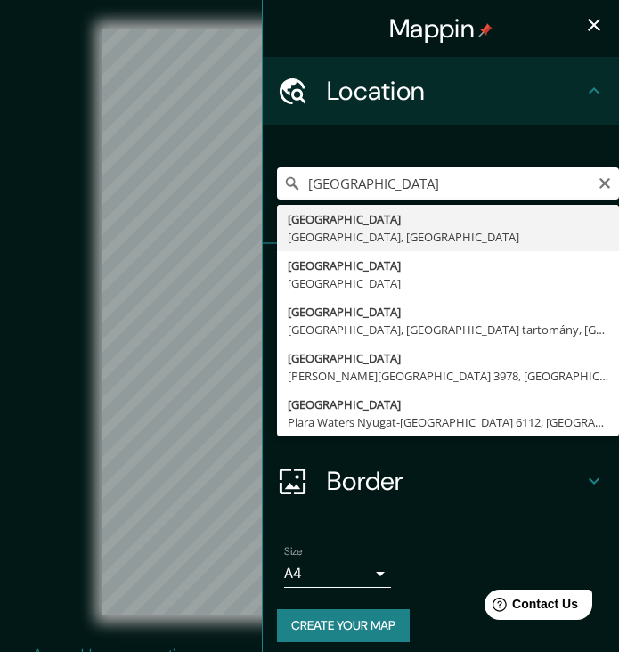
type input "Girona, Girona, Spanyolország"
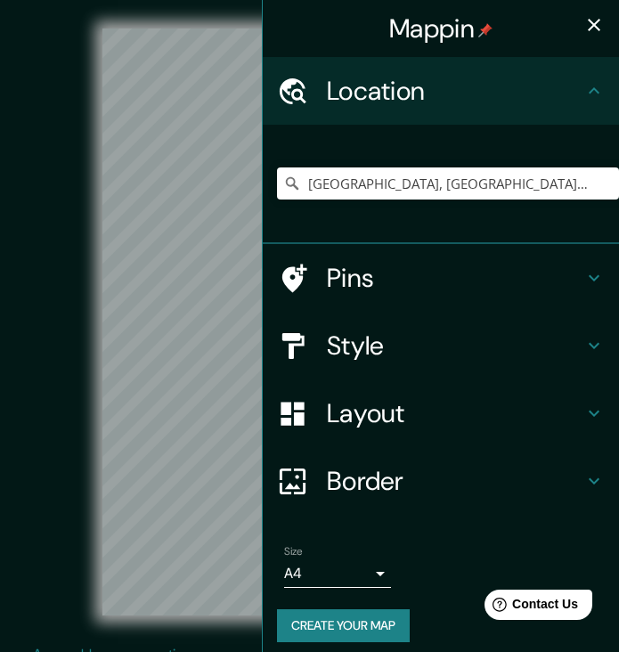
click at [593, 36] on button "button" at bounding box center [594, 25] width 36 height 36
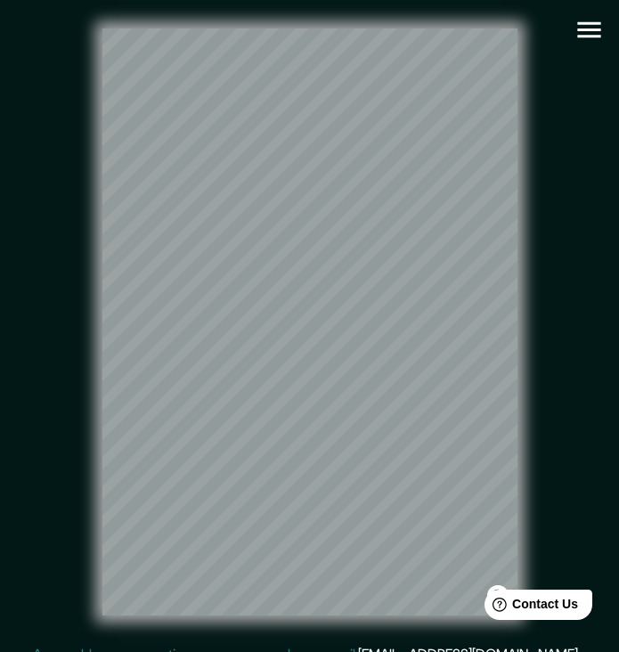
click at [596, 28] on icon "button" at bounding box center [589, 29] width 31 height 31
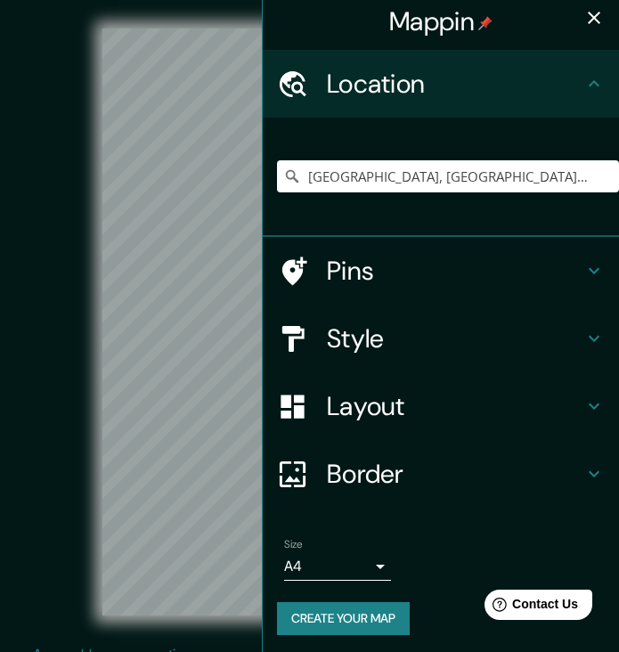
scroll to position [6, 0]
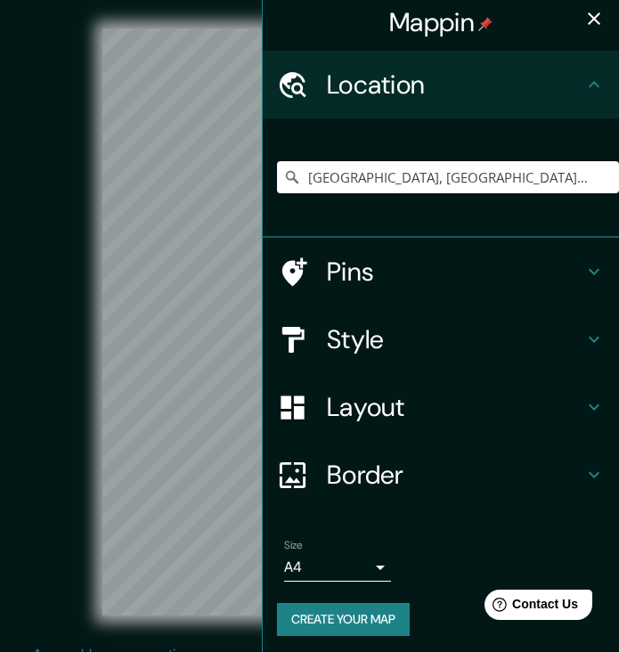
click at [376, 609] on button "Create your map" at bounding box center [343, 619] width 133 height 33
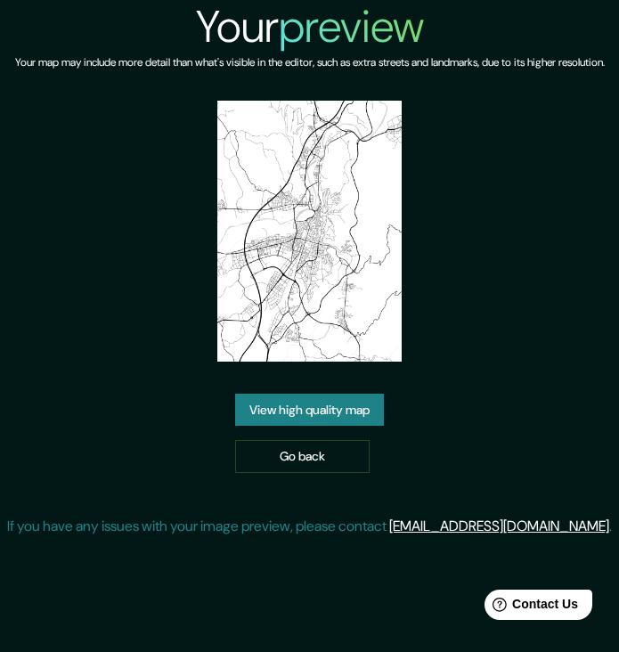
click at [357, 424] on link "View high quality map" at bounding box center [309, 410] width 149 height 33
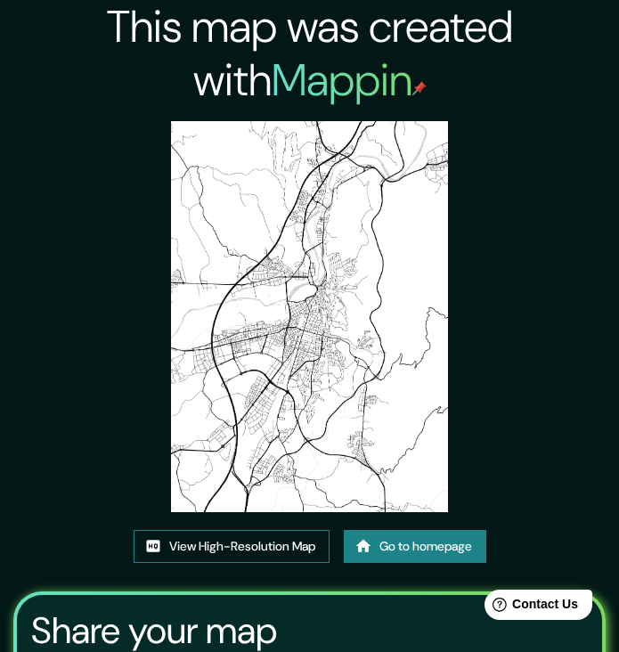
click at [261, 544] on link "View High-Resolution Map" at bounding box center [232, 546] width 196 height 33
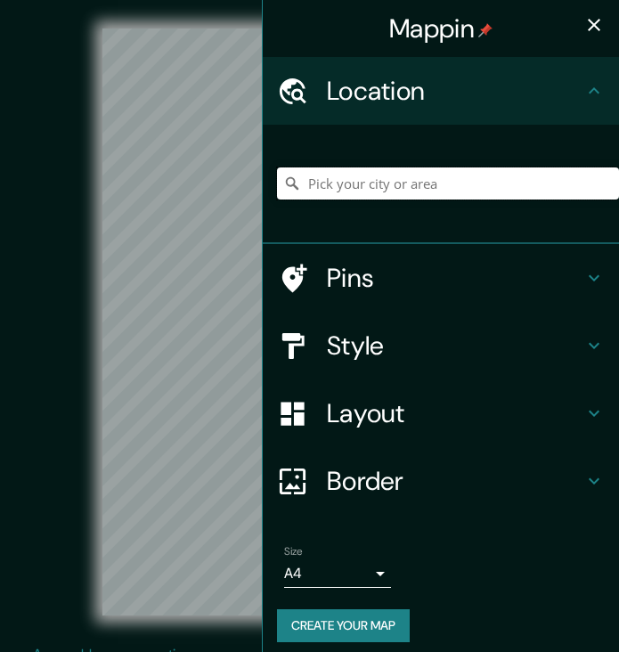
click at [411, 175] on input "Pick your city or area" at bounding box center [448, 183] width 342 height 32
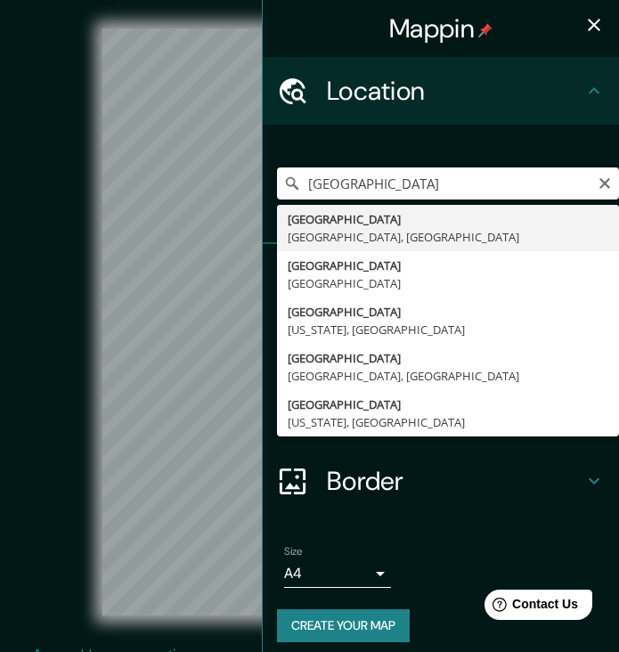
type input "Toledo, Toledo, Spanyolország"
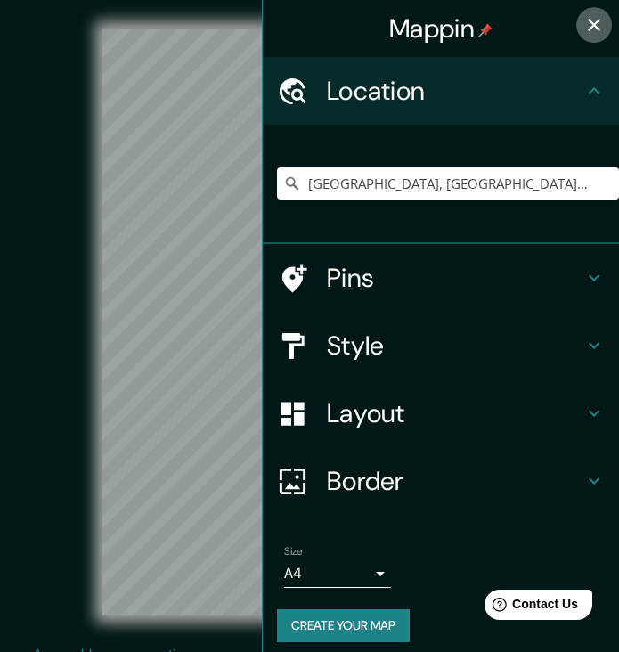
click at [599, 18] on icon "button" at bounding box center [593, 24] width 21 height 21
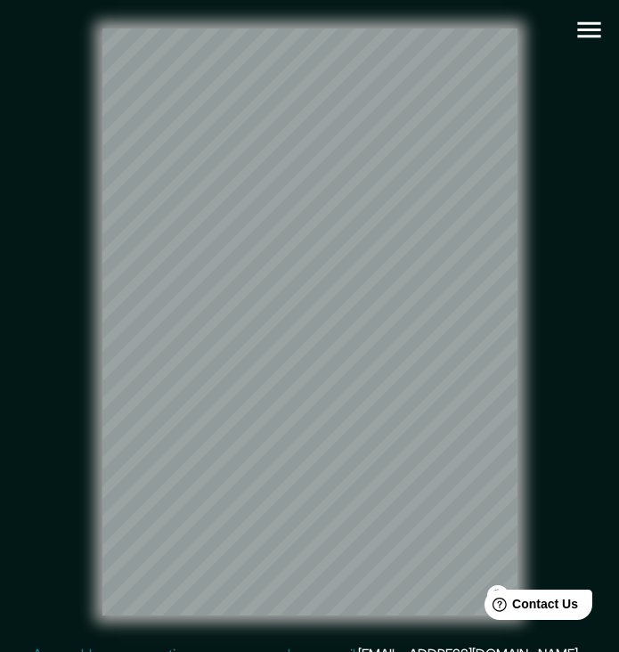
click at [595, 32] on icon "button" at bounding box center [589, 29] width 31 height 31
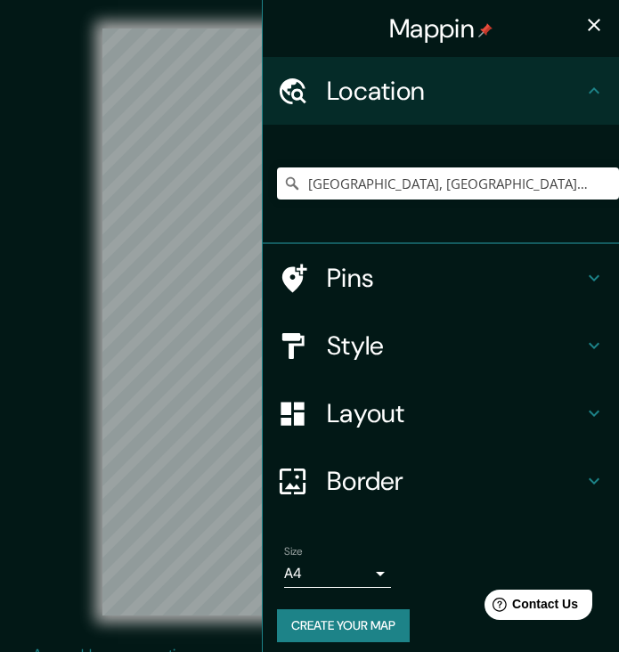
click at [348, 626] on button "Create your map" at bounding box center [343, 625] width 133 height 33
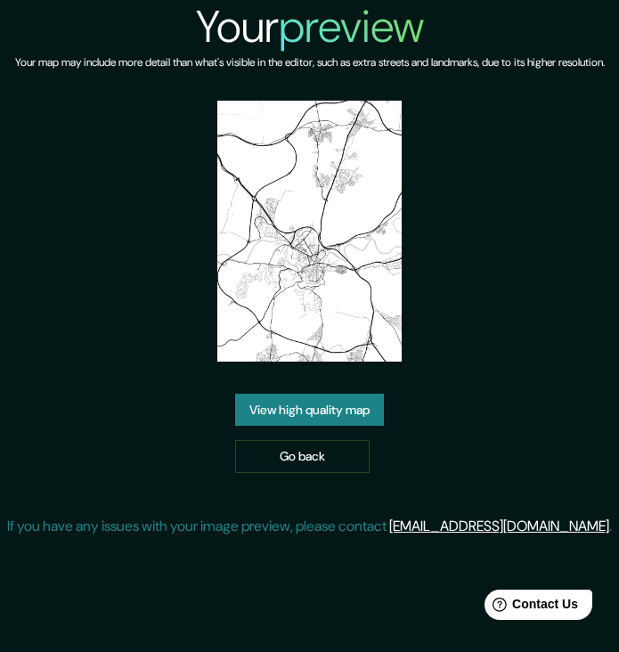
click at [332, 426] on link "View high quality map" at bounding box center [309, 410] width 149 height 33
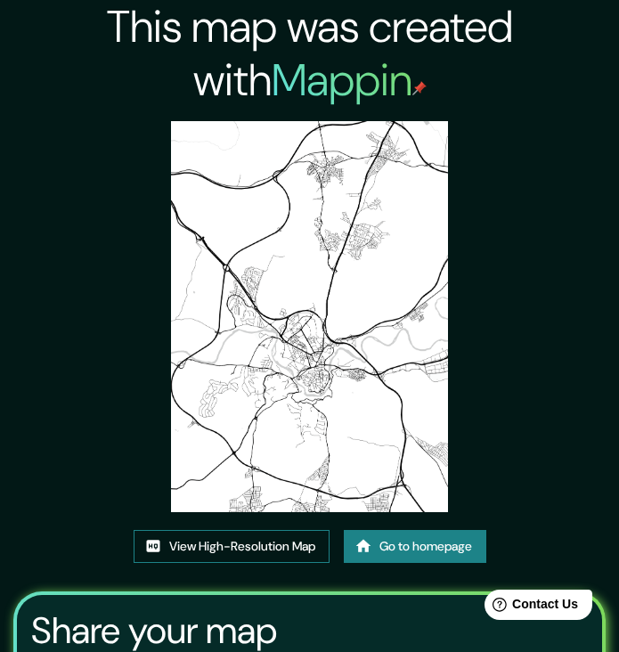
click at [258, 546] on link "View High-Resolution Map" at bounding box center [232, 546] width 196 height 33
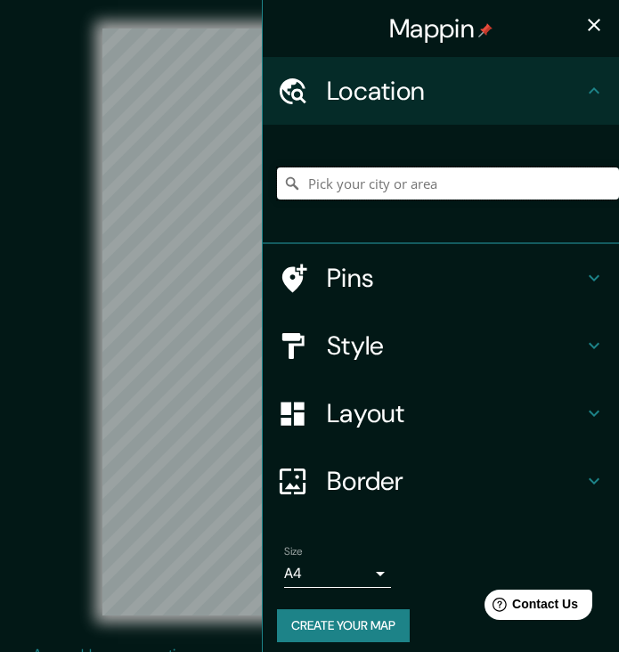
click at [416, 178] on input "Pick your city or area" at bounding box center [448, 183] width 342 height 32
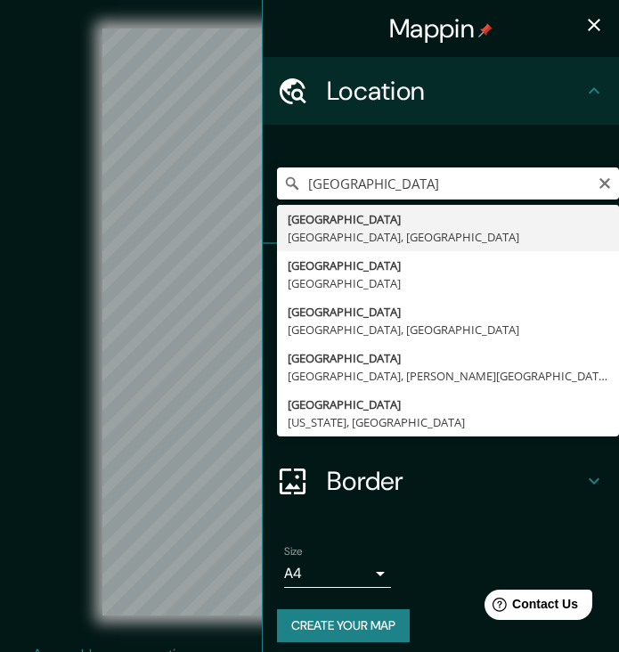
type input "Segovia, Segovia, Spanyolország"
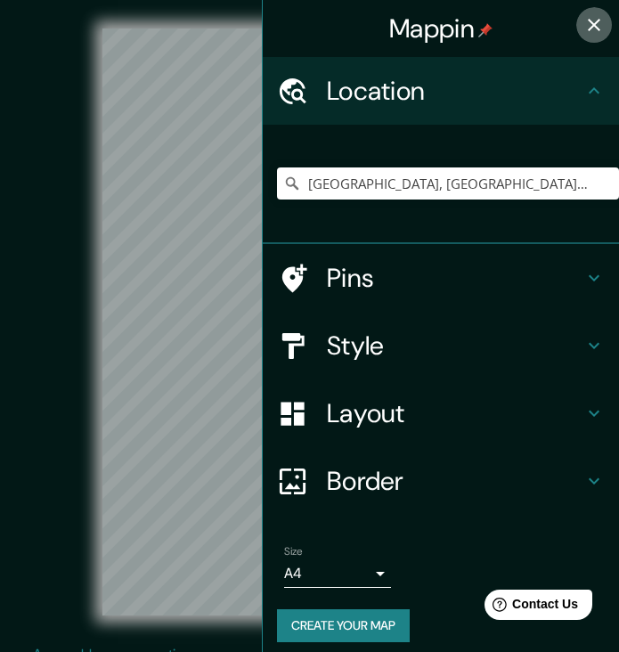
click at [598, 23] on icon "button" at bounding box center [593, 24] width 21 height 21
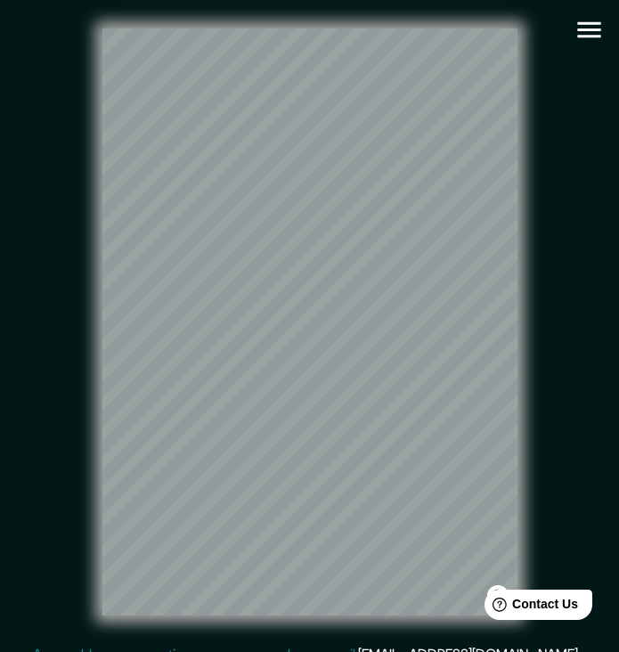
click at [588, 29] on icon "button" at bounding box center [588, 30] width 23 height 16
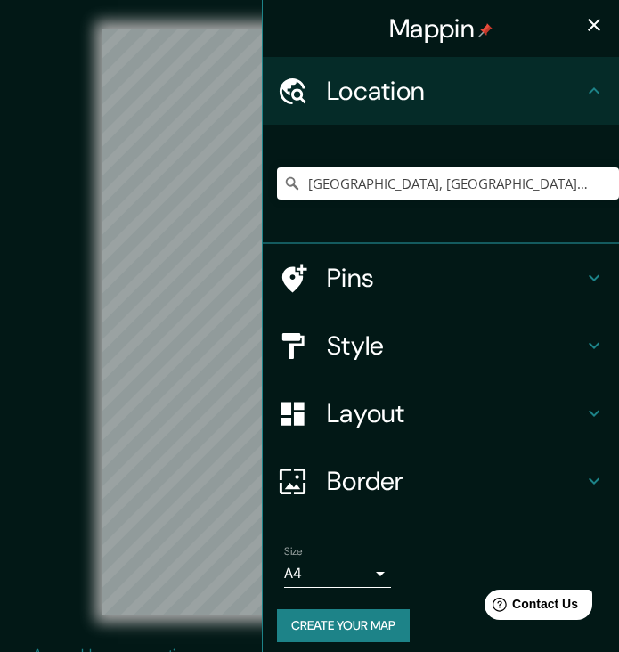
click at [331, 616] on button "Create your map" at bounding box center [343, 625] width 133 height 33
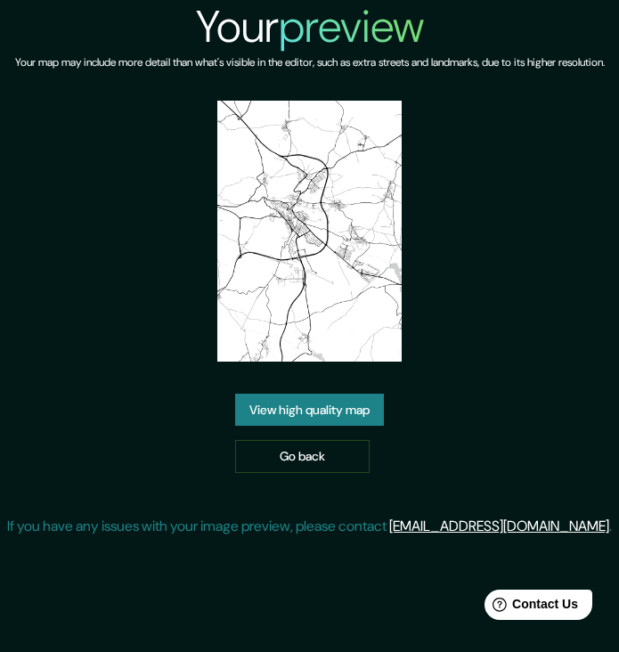
click at [281, 423] on link "View high quality map" at bounding box center [309, 410] width 149 height 33
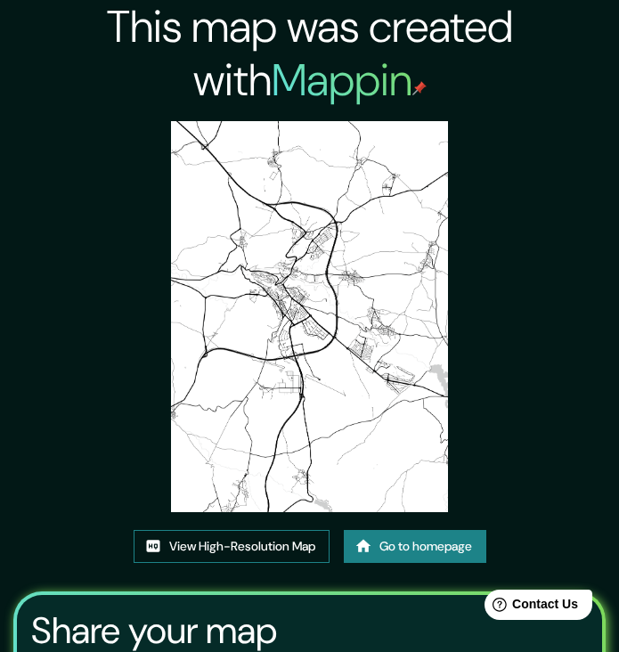
click at [206, 544] on link "View High-Resolution Map" at bounding box center [232, 546] width 196 height 33
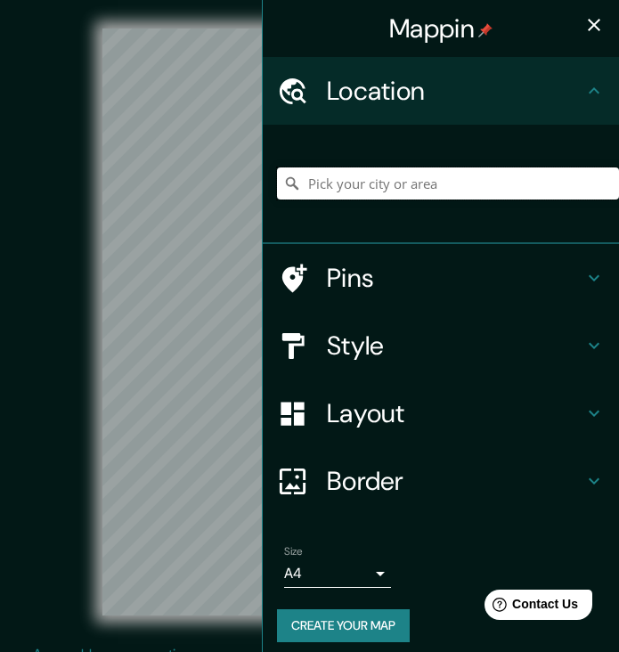
click at [360, 184] on input "Pick your city or area" at bounding box center [448, 183] width 342 height 32
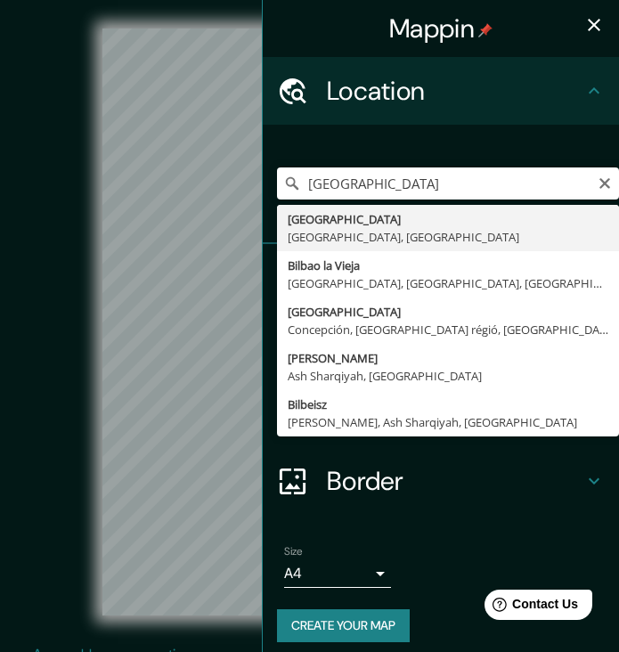
type input "Bilbao, Bizkaia, Spanyolország"
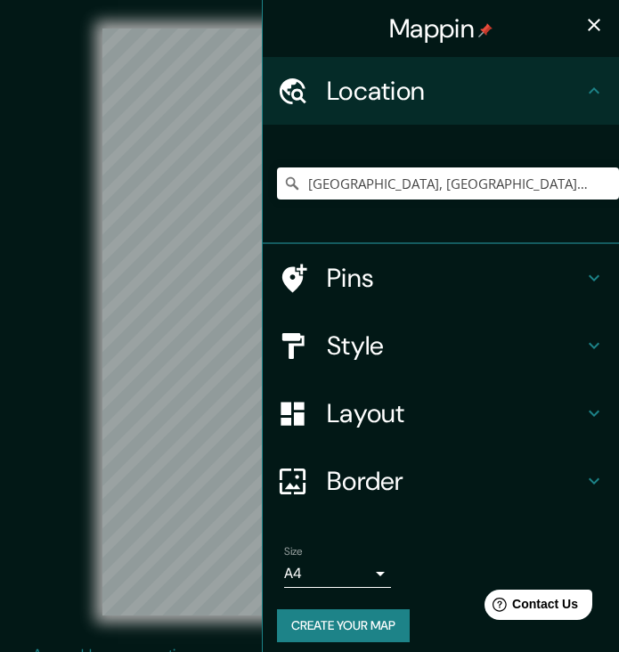
click at [595, 29] on icon "button" at bounding box center [593, 24] width 21 height 21
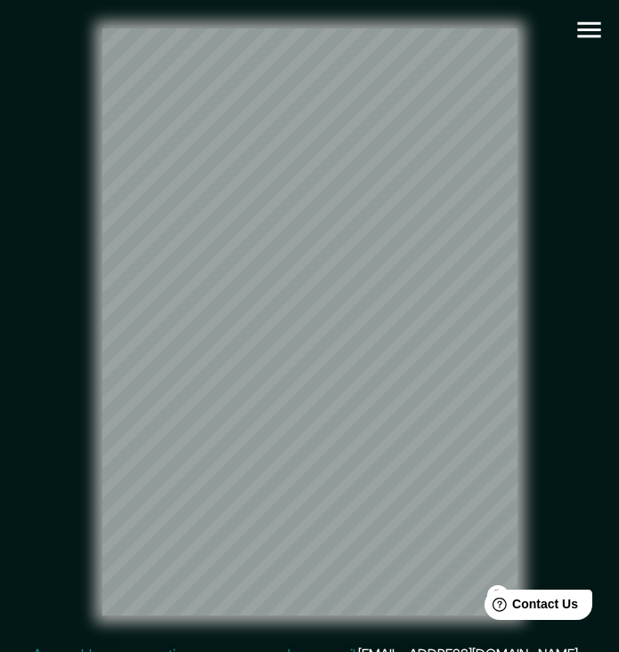
click at [597, 32] on icon "button" at bounding box center [589, 29] width 31 height 31
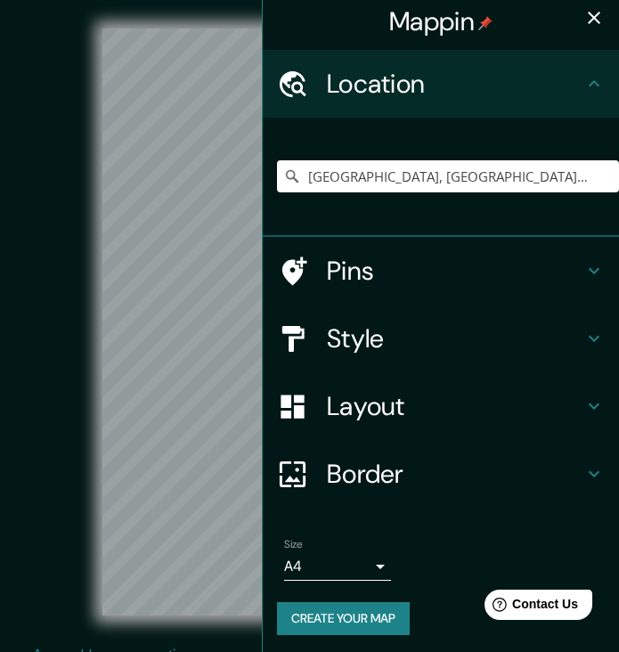
scroll to position [6, 0]
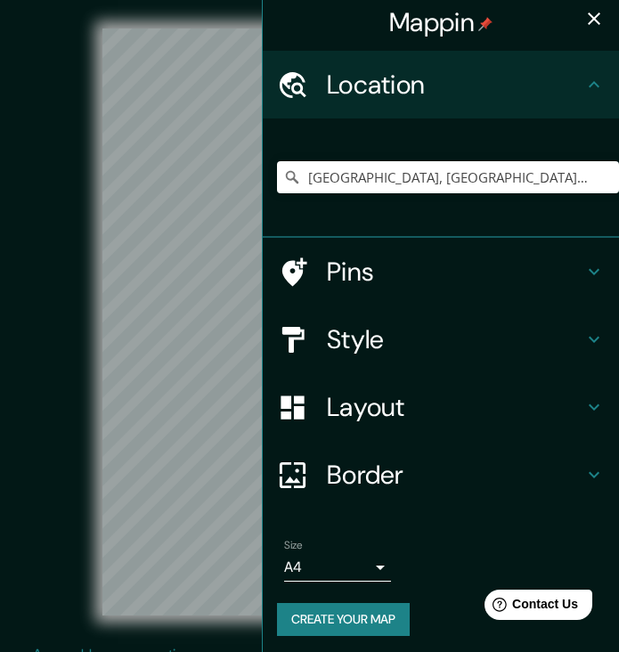
click at [319, 610] on button "Create your map" at bounding box center [343, 619] width 133 height 33
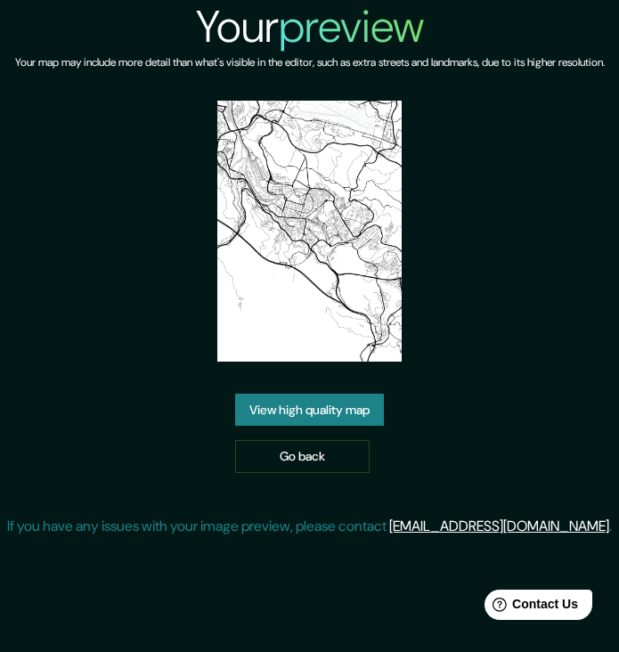
click at [287, 427] on link "View high quality map" at bounding box center [309, 410] width 149 height 33
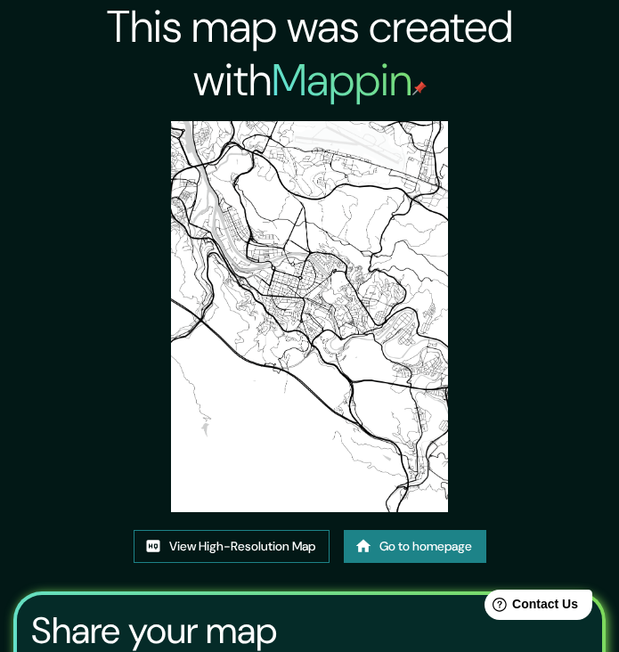
click at [195, 544] on link "View High-Resolution Map" at bounding box center [232, 546] width 196 height 33
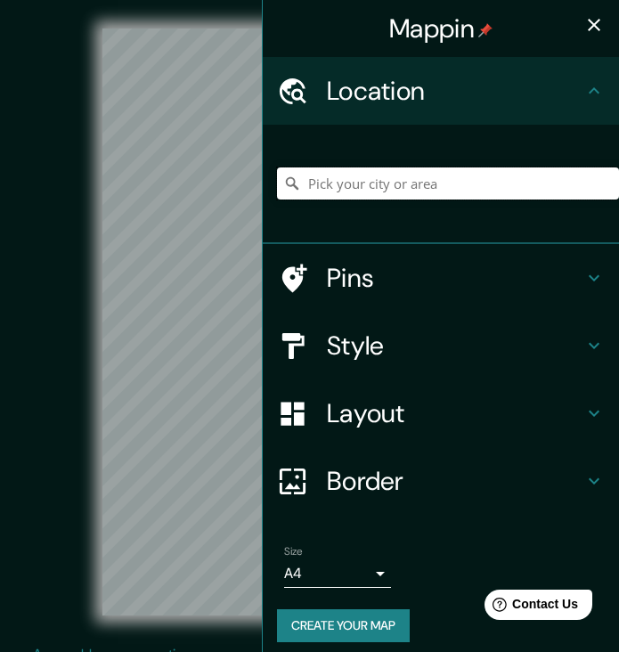
click at [355, 184] on input "Pick your city or area" at bounding box center [448, 183] width 342 height 32
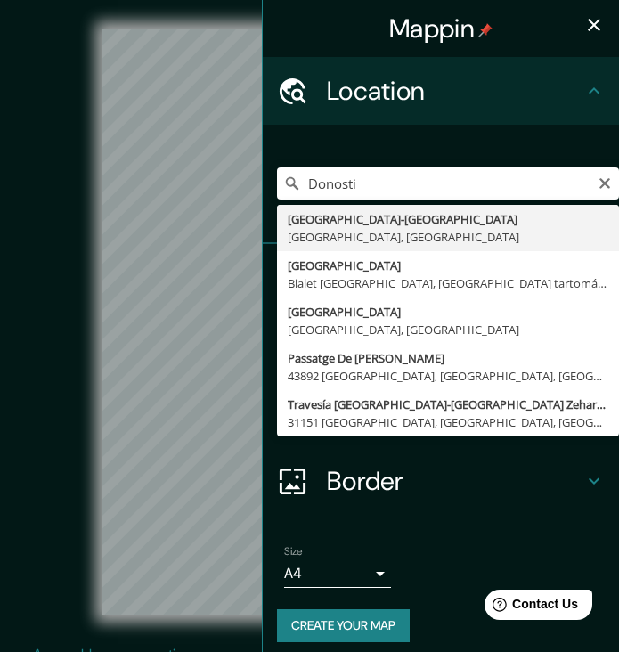
type input "Donostia-San Sebastián, Gipuzkoa, Spanyolország"
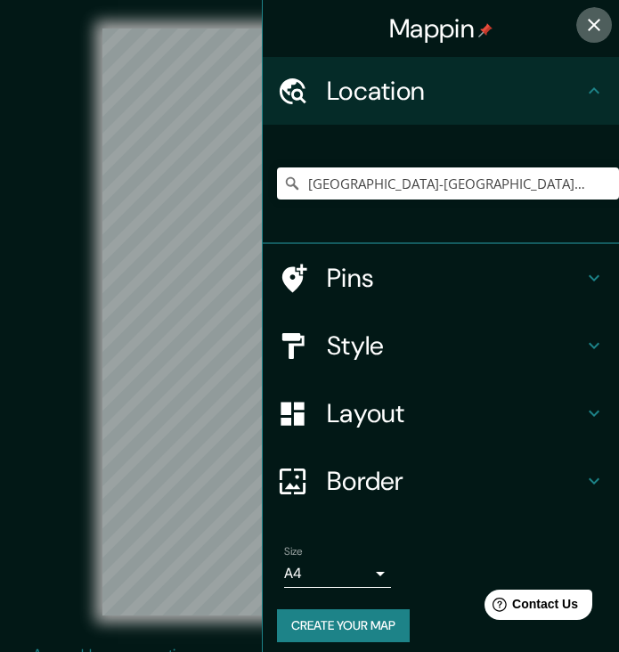
click at [592, 24] on icon "button" at bounding box center [594, 25] width 12 height 12
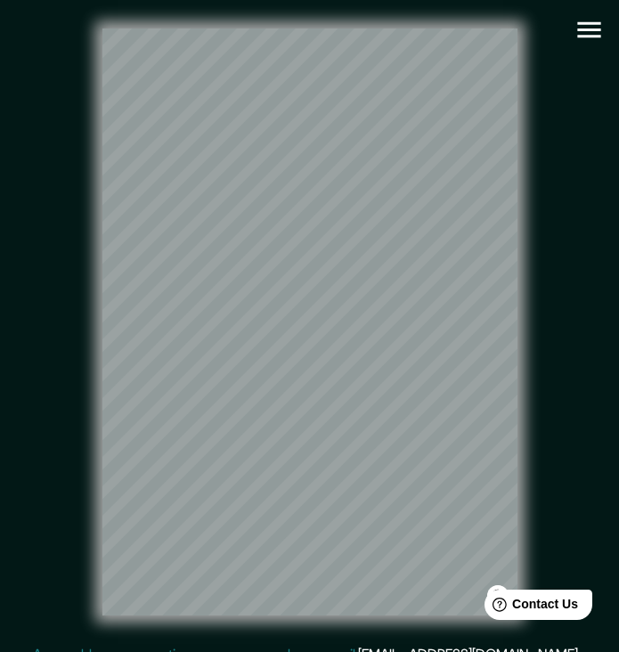
click at [587, 26] on icon "button" at bounding box center [589, 29] width 31 height 31
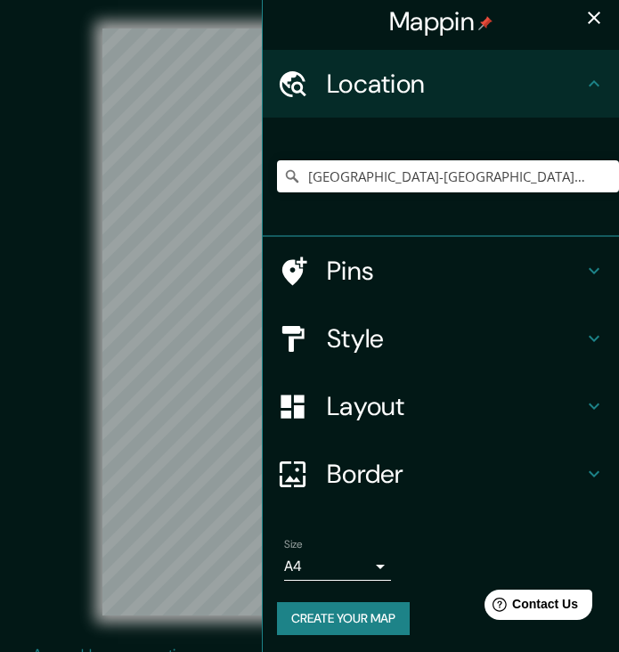
scroll to position [6, 0]
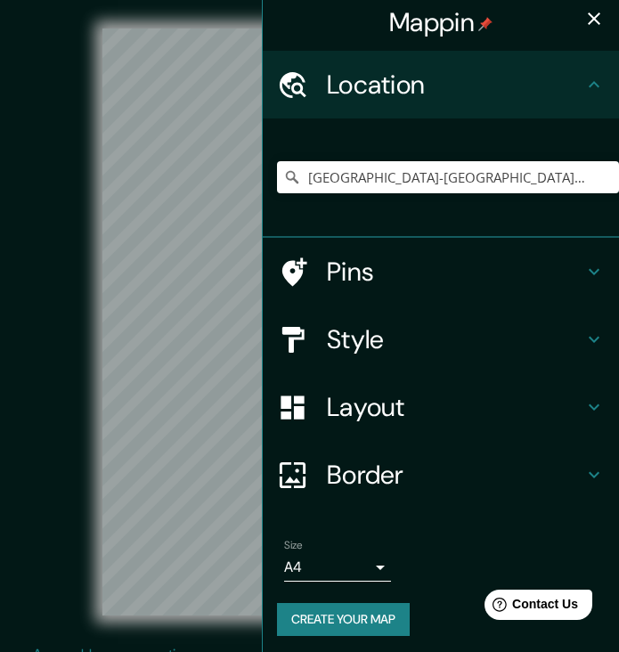
click at [356, 613] on button "Create your map" at bounding box center [343, 619] width 133 height 33
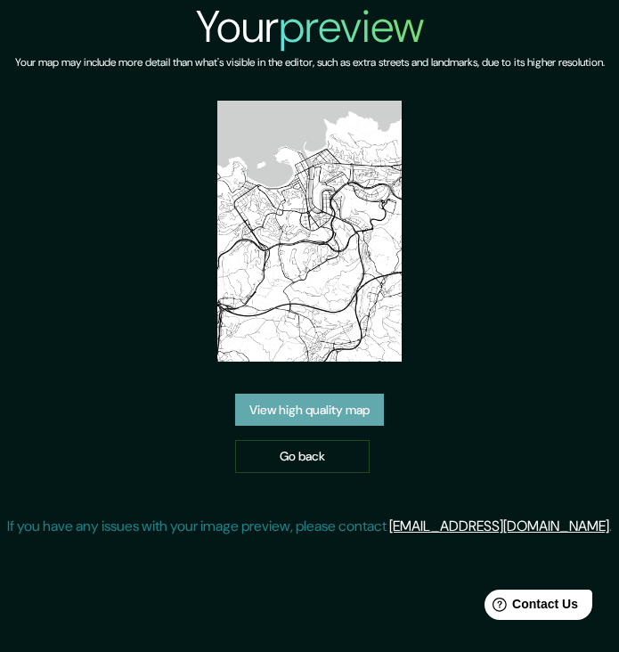
click at [301, 427] on link "View high quality map" at bounding box center [309, 410] width 149 height 33
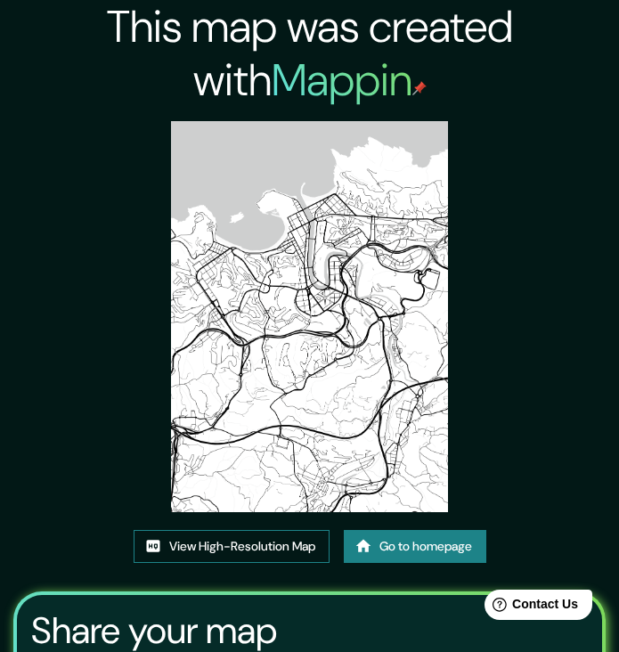
click at [195, 545] on link "View High-Resolution Map" at bounding box center [232, 546] width 196 height 33
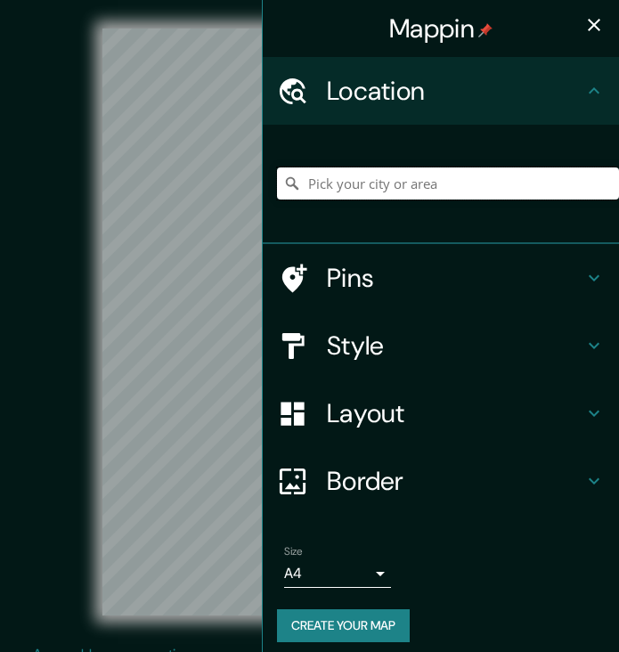
click at [341, 183] on input "Pick your city or area" at bounding box center [448, 183] width 342 height 32
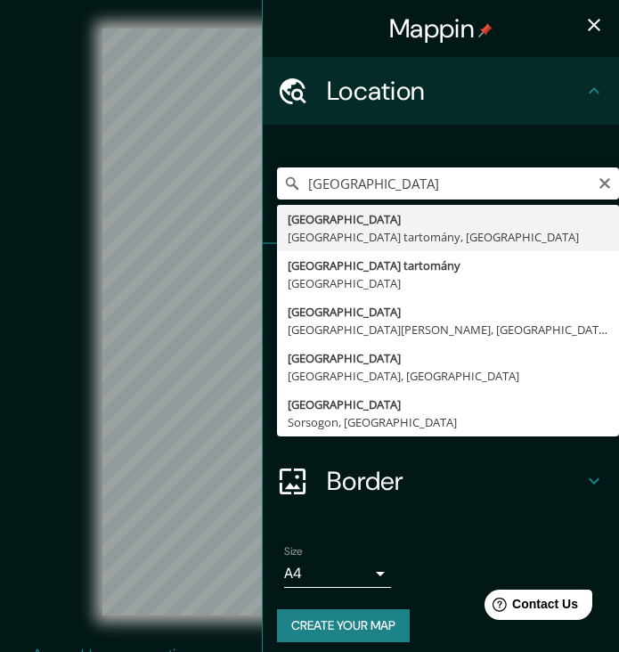
drag, startPoint x: 365, startPoint y: 213, endPoint x: 373, endPoint y: 232, distance: 21.2
type input "Barcelona, Barcelona tartomány, Spanyolország"
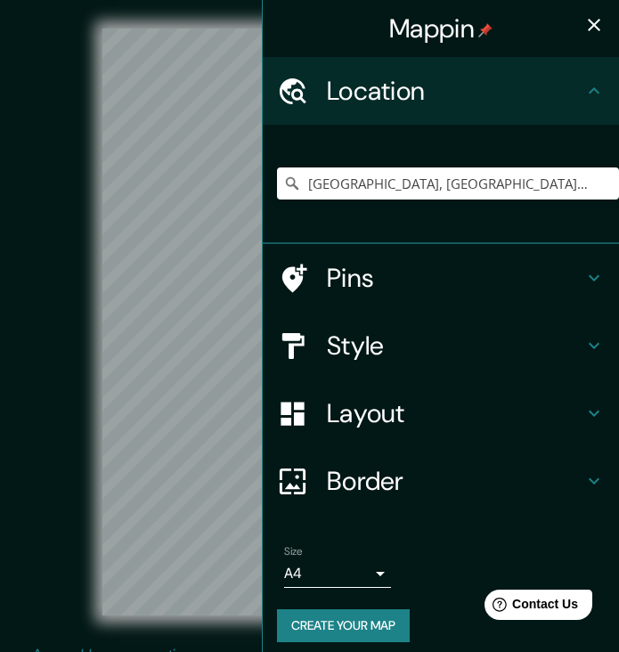
click at [604, 21] on icon "button" at bounding box center [593, 24] width 21 height 21
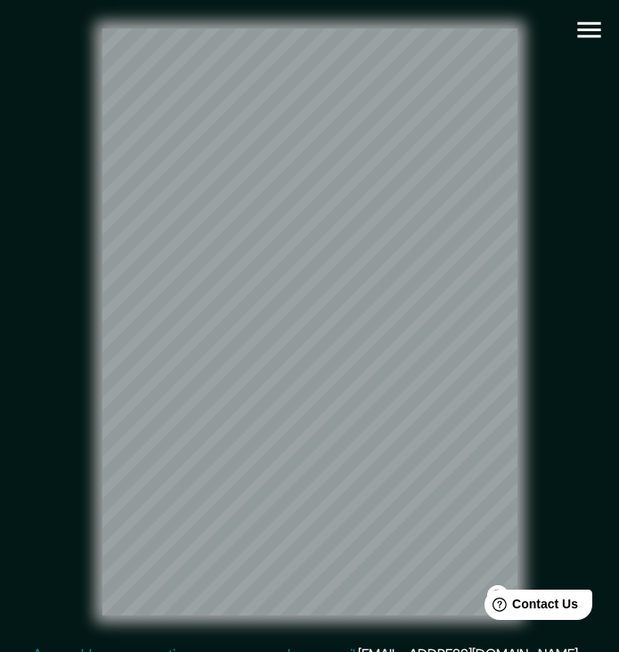
click at [589, 19] on icon "button" at bounding box center [589, 29] width 31 height 31
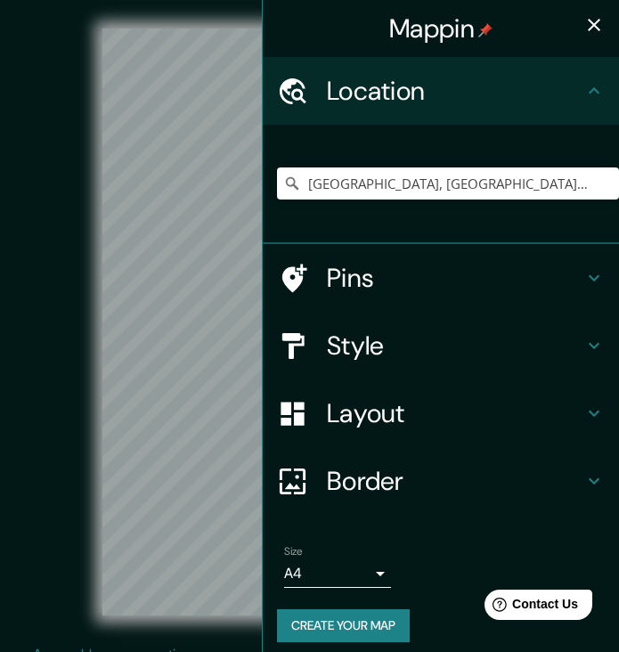
click at [343, 621] on button "Create your map" at bounding box center [343, 625] width 133 height 33
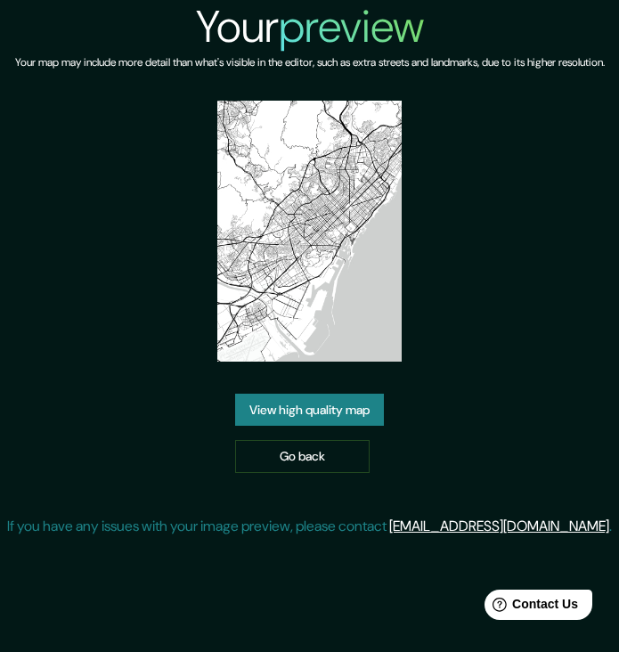
click at [300, 426] on link "View high quality map" at bounding box center [309, 410] width 149 height 33
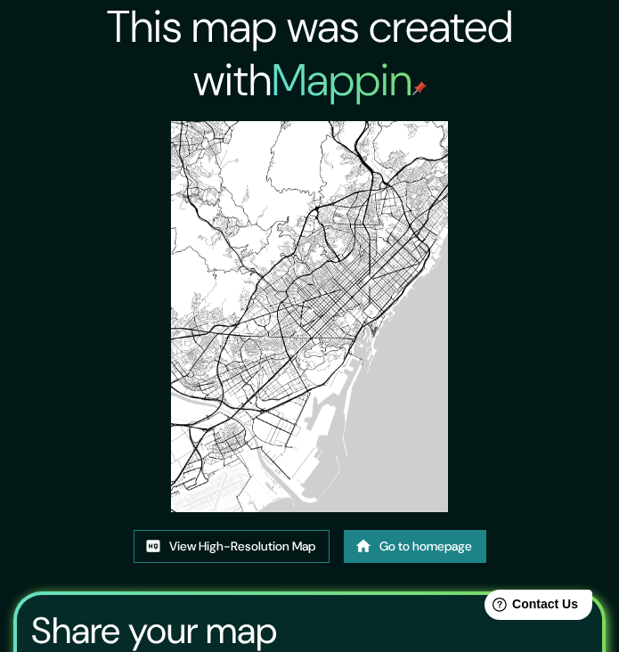
click at [235, 548] on link "View High-Resolution Map" at bounding box center [232, 546] width 196 height 33
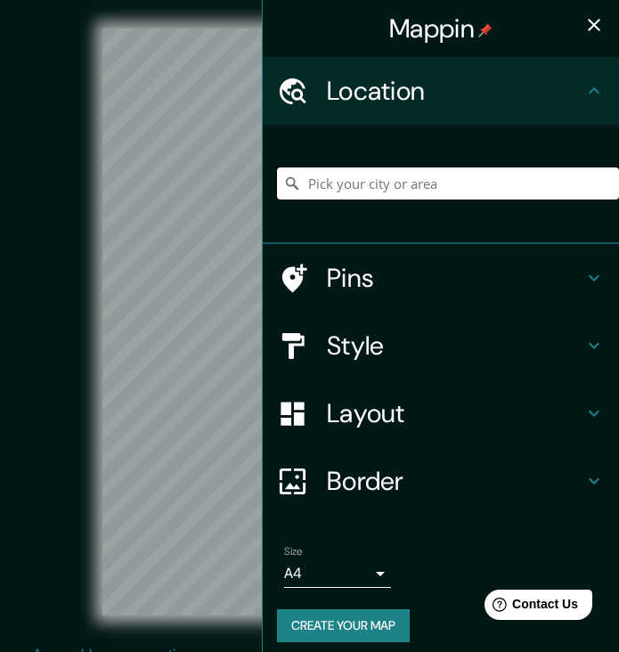
click at [360, 183] on input "Pick your city or area" at bounding box center [448, 183] width 342 height 32
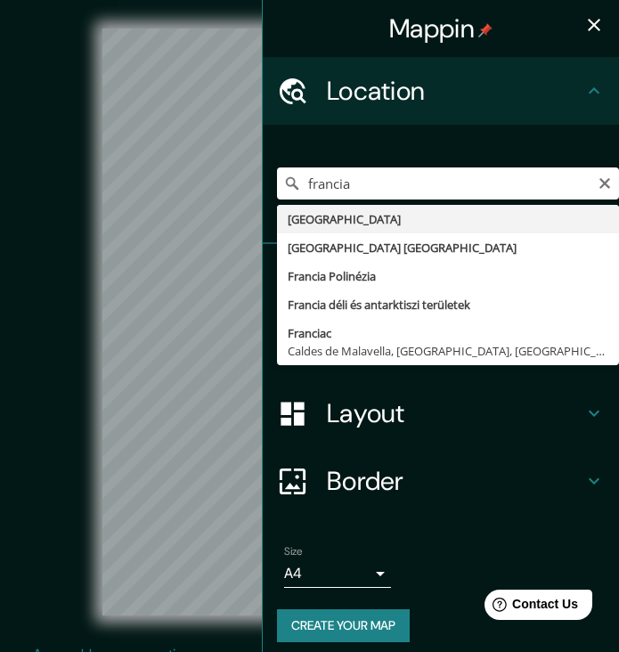
type input "[GEOGRAPHIC_DATA]"
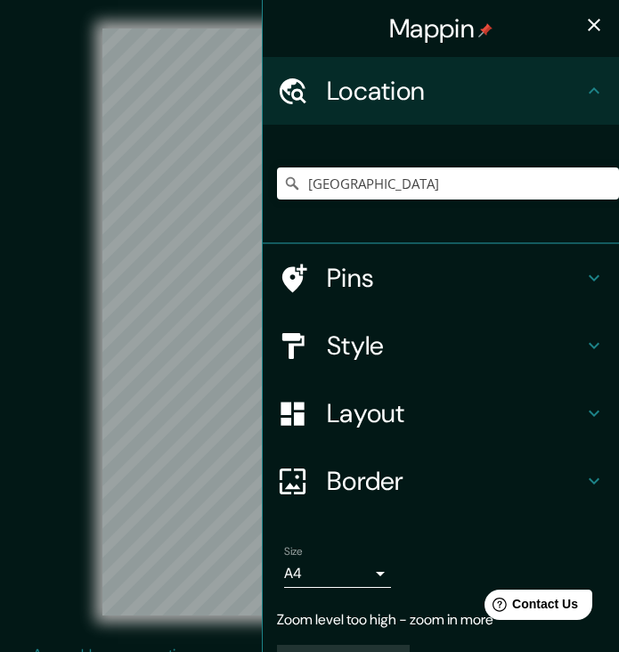
click at [597, 26] on icon "button" at bounding box center [593, 24] width 21 height 21
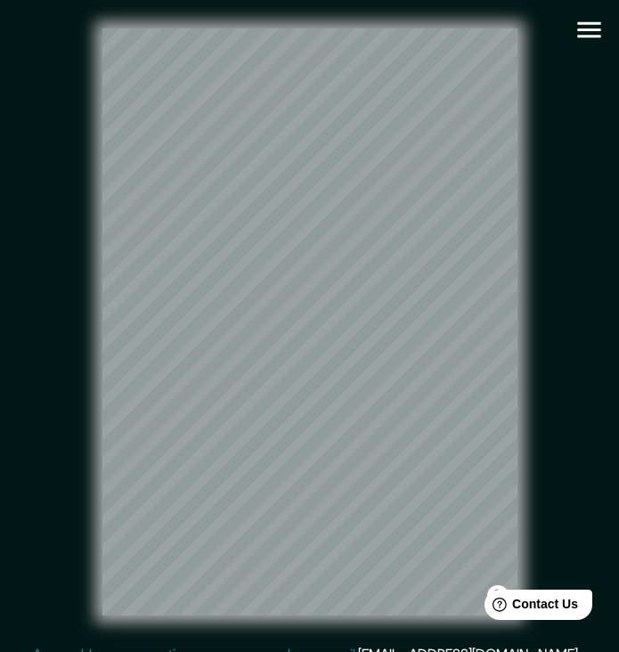
click at [598, 39] on icon "button" at bounding box center [589, 29] width 31 height 31
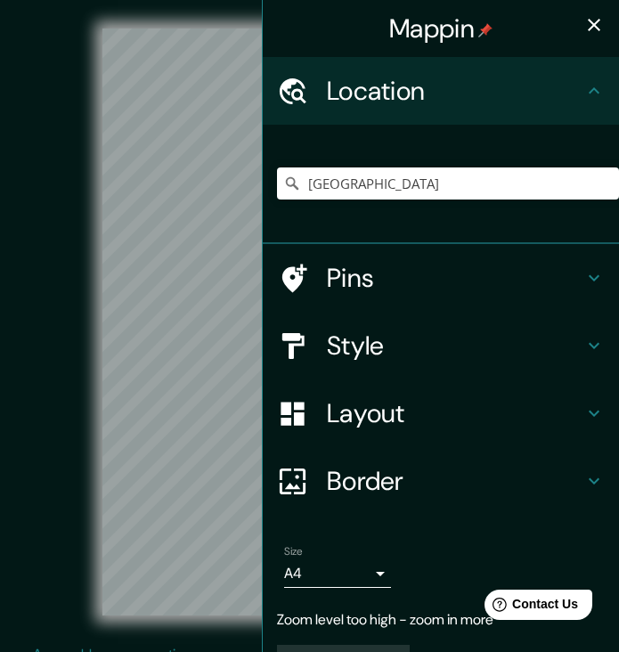
click at [586, 21] on icon "button" at bounding box center [593, 24] width 21 height 21
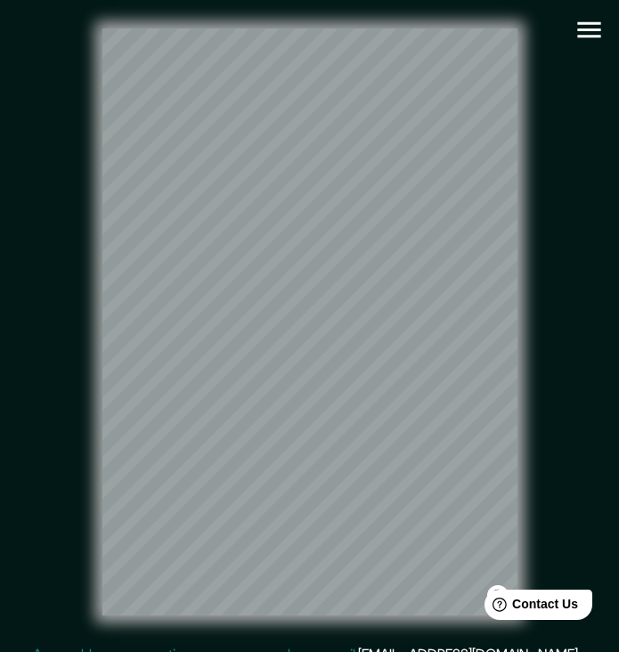
click at [598, 35] on icon "button" at bounding box center [589, 29] width 31 height 31
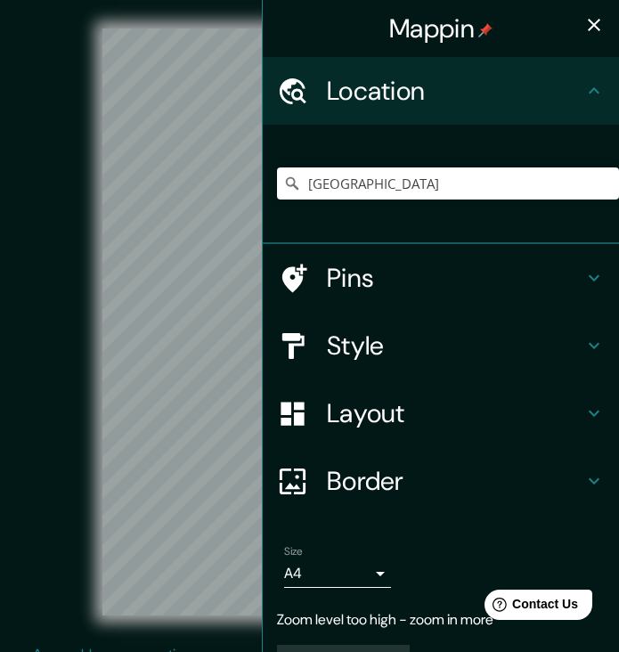
click at [591, 28] on icon "button" at bounding box center [594, 25] width 12 height 12
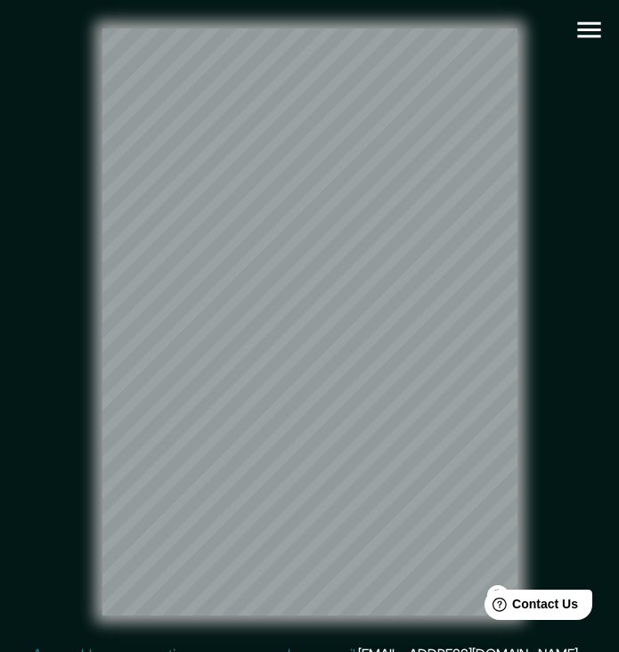
click at [595, 29] on icon "button" at bounding box center [588, 30] width 23 height 16
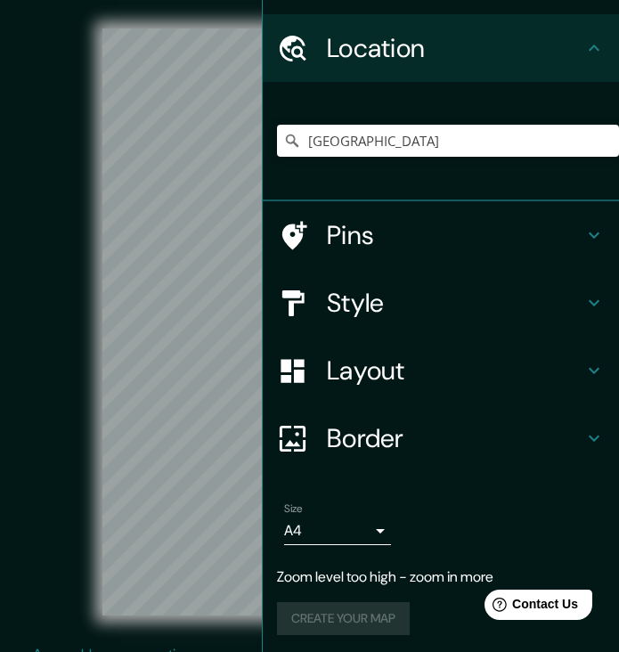
scroll to position [42, 0]
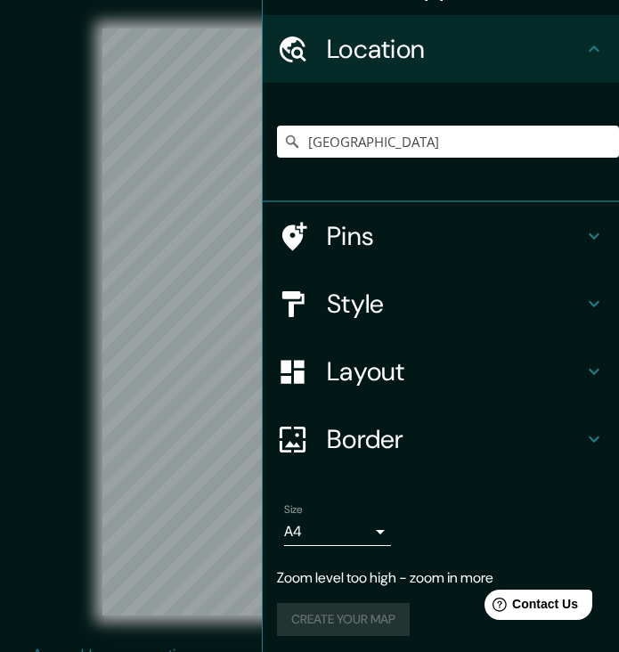
click at [593, 50] on icon at bounding box center [593, 48] width 21 height 21
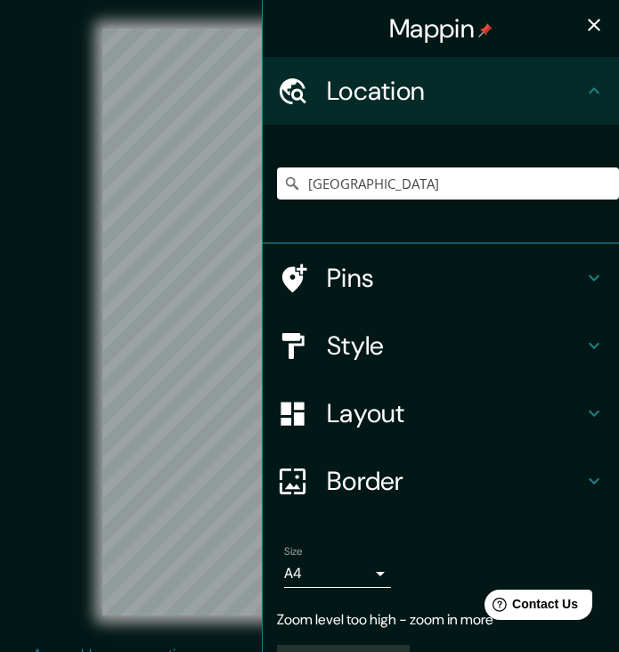
scroll to position [0, 0]
click at [594, 24] on icon "button" at bounding box center [594, 25] width 12 height 12
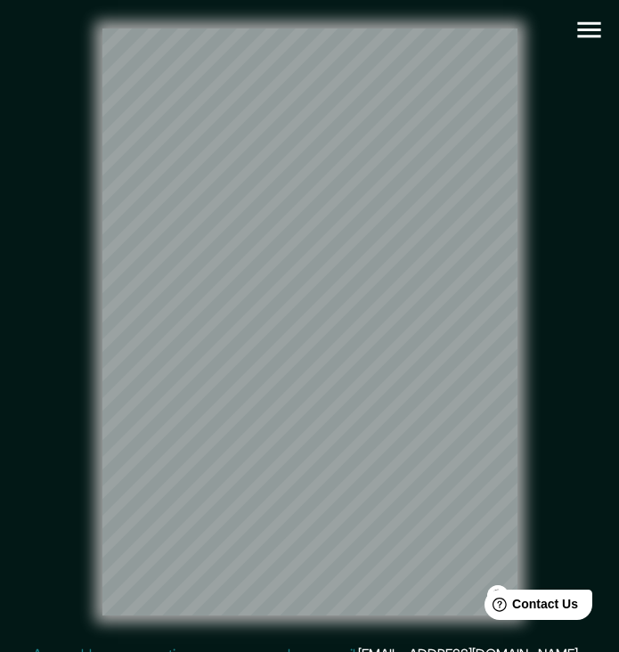
click at [587, 37] on icon "button" at bounding box center [588, 30] width 23 height 16
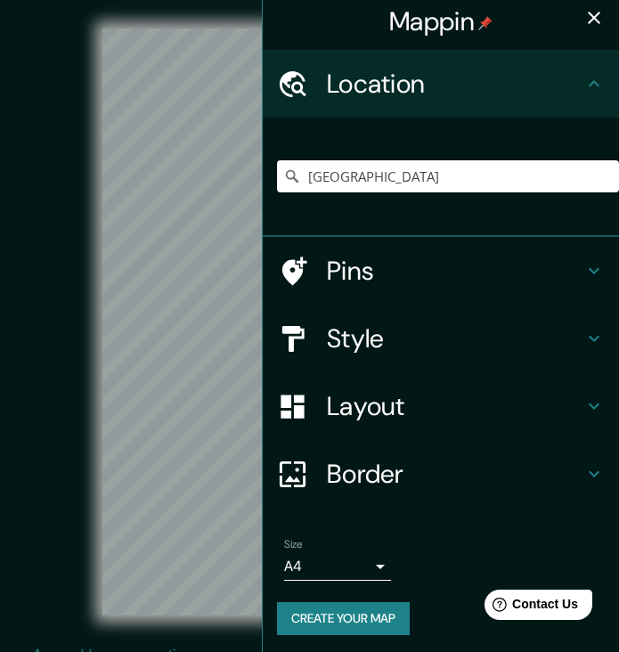
scroll to position [6, 0]
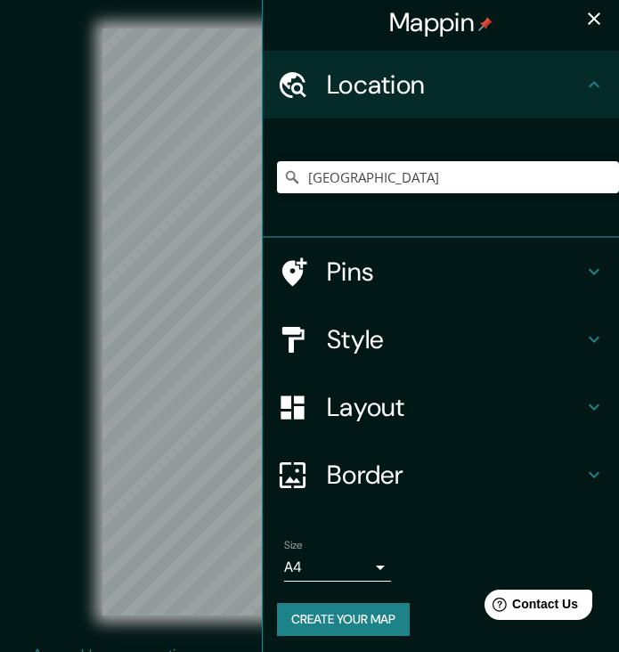
click at [593, 13] on icon "button" at bounding box center [593, 18] width 21 height 21
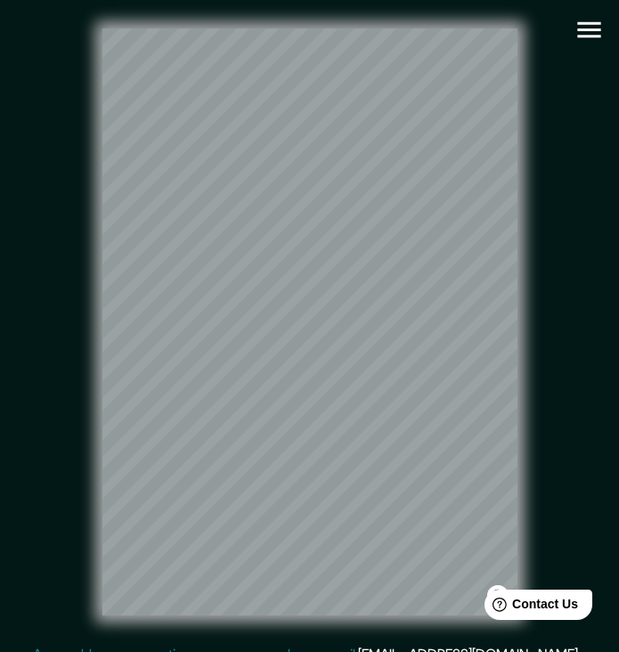
scroll to position [20, 0]
